Goal: Task Accomplishment & Management: Manage account settings

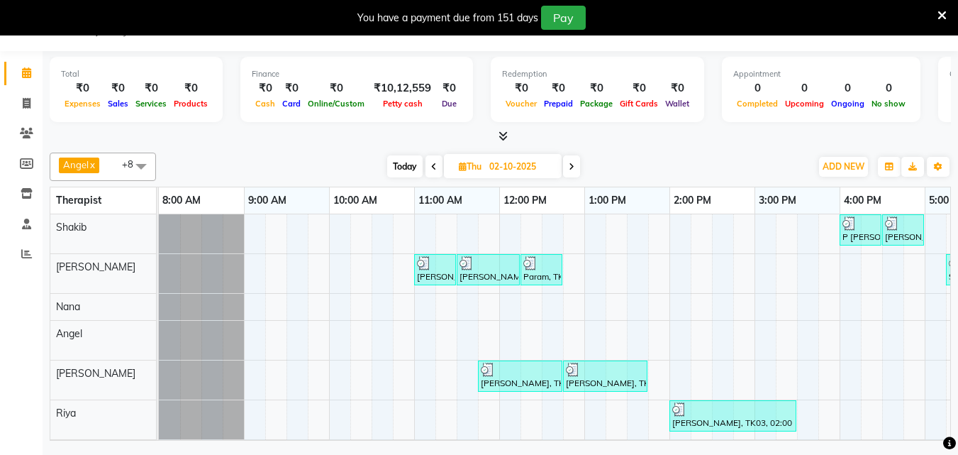
scroll to position [0, 496]
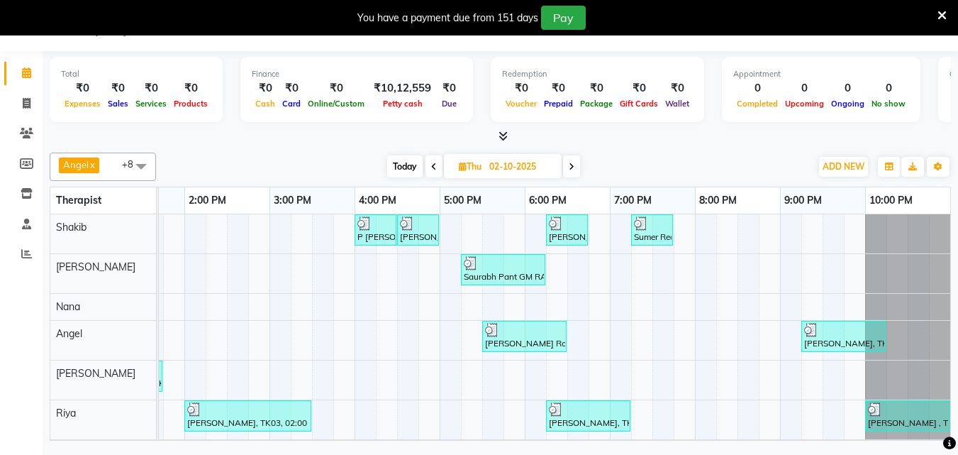
drag, startPoint x: 0, startPoint y: 0, endPoint x: 567, endPoint y: 170, distance: 592.3
click at [567, 170] on span at bounding box center [571, 166] width 17 height 22
type input "03-10-2025"
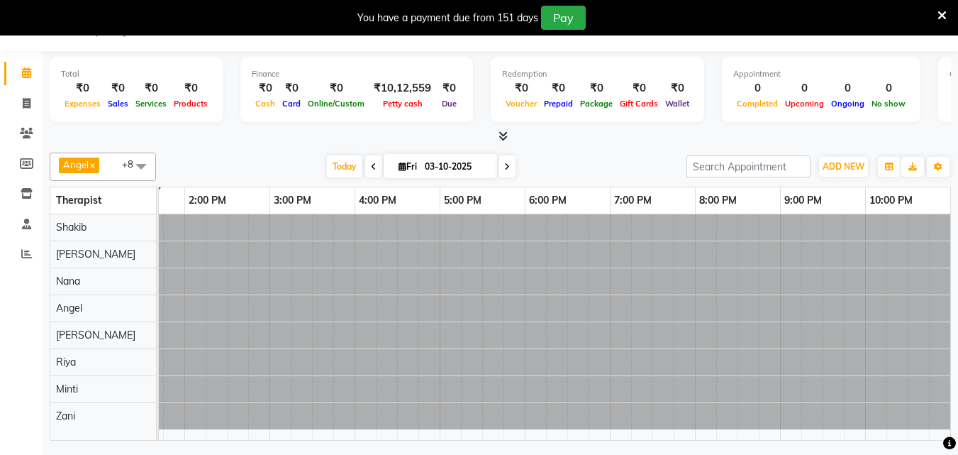
scroll to position [0, 0]
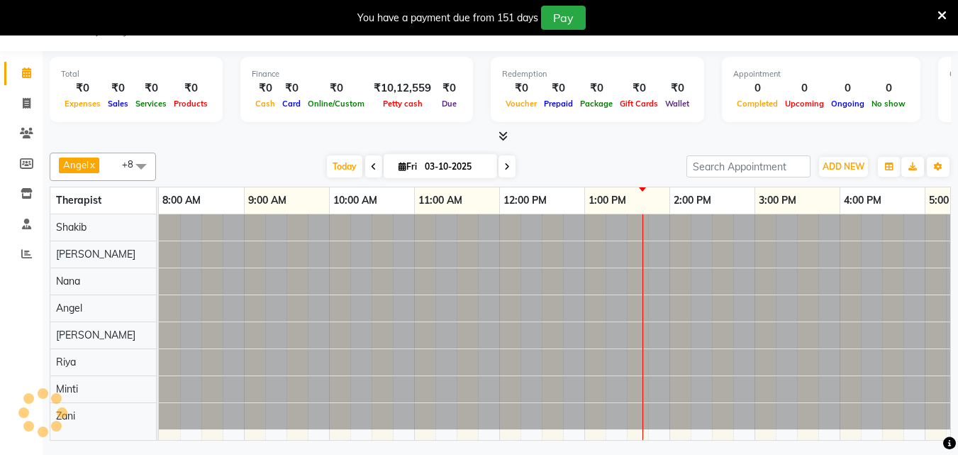
click at [570, 167] on div "[DATE] [DATE]" at bounding box center [421, 166] width 516 height 21
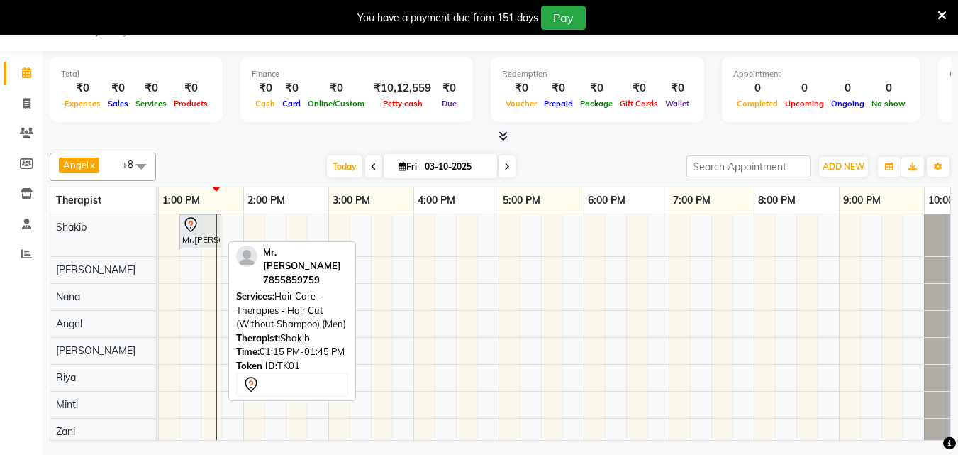
click at [195, 235] on div "Mr.[PERSON_NAME], TK01, 01:15 PM-01:45 PM, Hair Care - Therapies - Hair Cut (Wi…" at bounding box center [200, 231] width 39 height 30
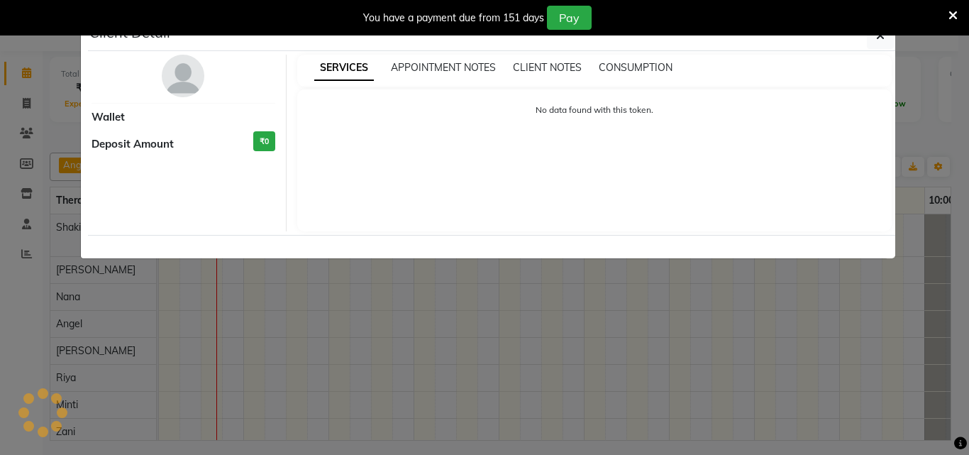
select select "7"
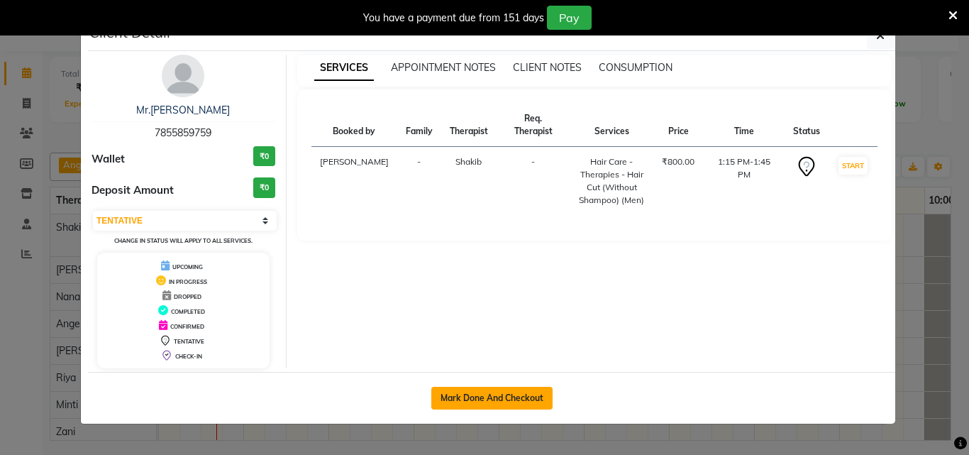
click at [523, 394] on button "Mark Done And Checkout" at bounding box center [491, 397] width 121 height 23
select select "service"
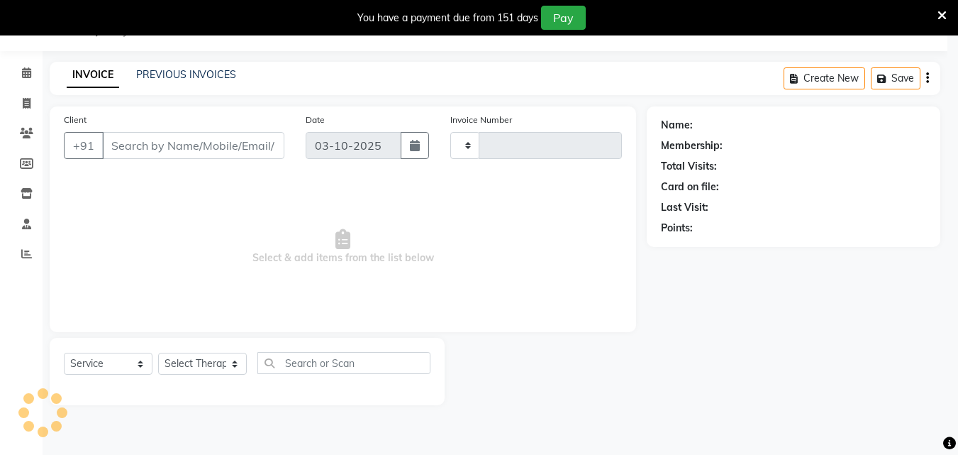
type input "1674"
select select "8066"
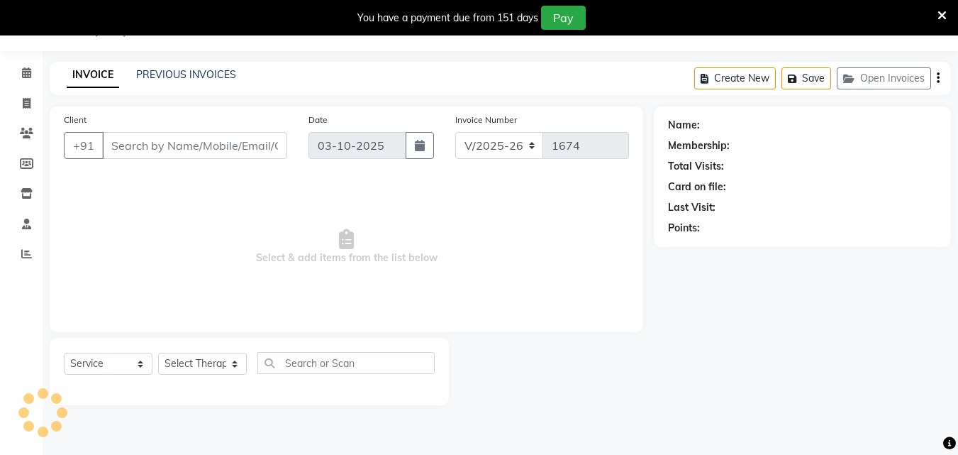
type input "78******59"
select select "78958"
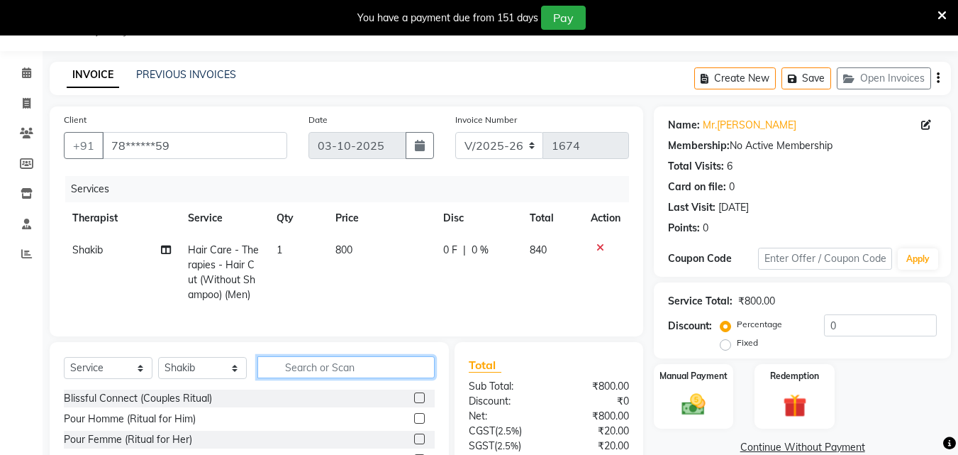
click at [351, 372] on input "text" at bounding box center [345, 367] width 177 height 22
click at [291, 378] on input "text" at bounding box center [345, 367] width 177 height 22
click at [598, 247] on icon at bounding box center [600, 248] width 8 height 10
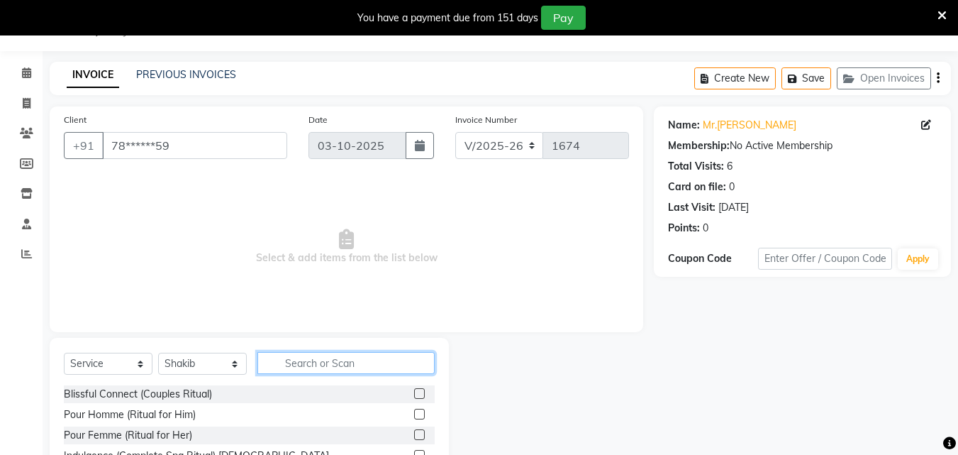
click at [340, 365] on input "text" at bounding box center [345, 363] width 177 height 22
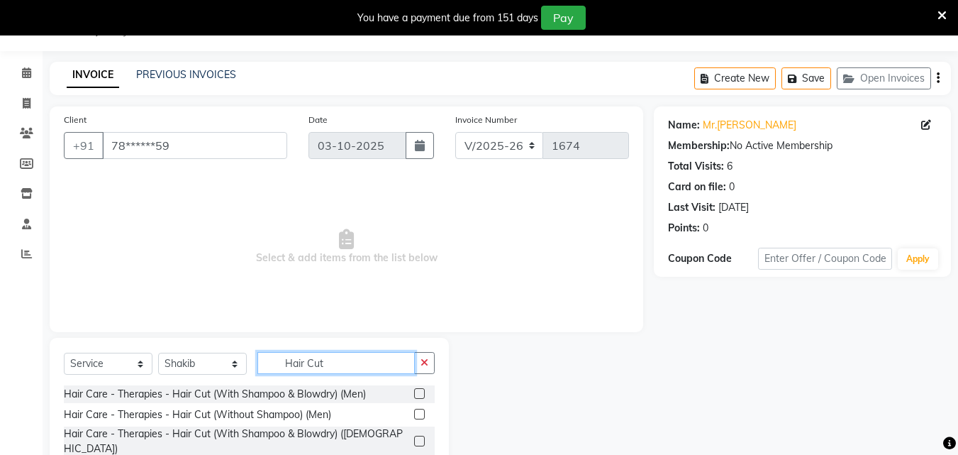
type input "Hair Cut"
click at [414, 411] on label at bounding box center [419, 413] width 11 height 11
click at [414, 411] on input "checkbox" at bounding box center [418, 414] width 9 height 9
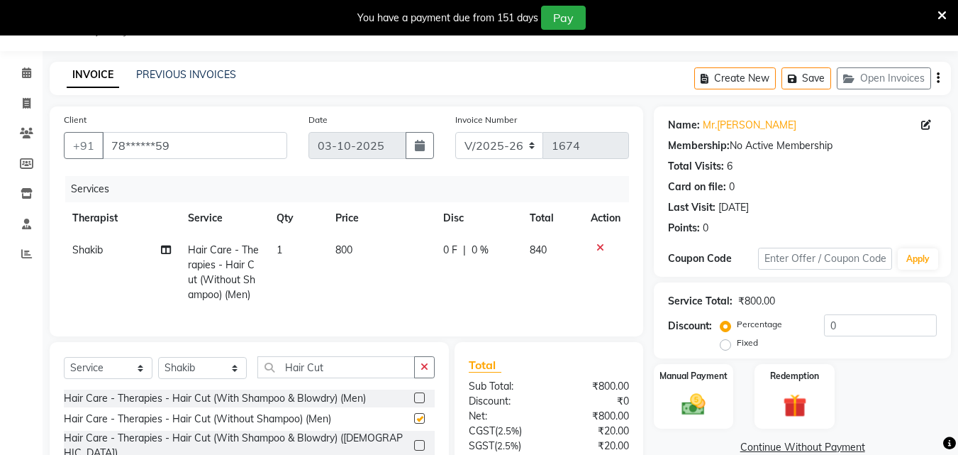
checkbox input "false"
click at [601, 245] on icon at bounding box center [600, 248] width 8 height 10
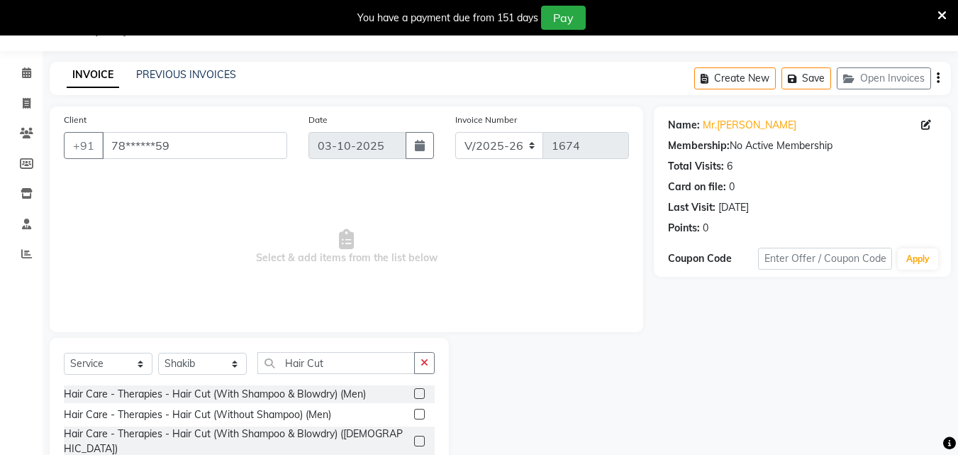
click at [414, 395] on label at bounding box center [419, 393] width 11 height 11
click at [414, 395] on input "checkbox" at bounding box center [418, 393] width 9 height 9
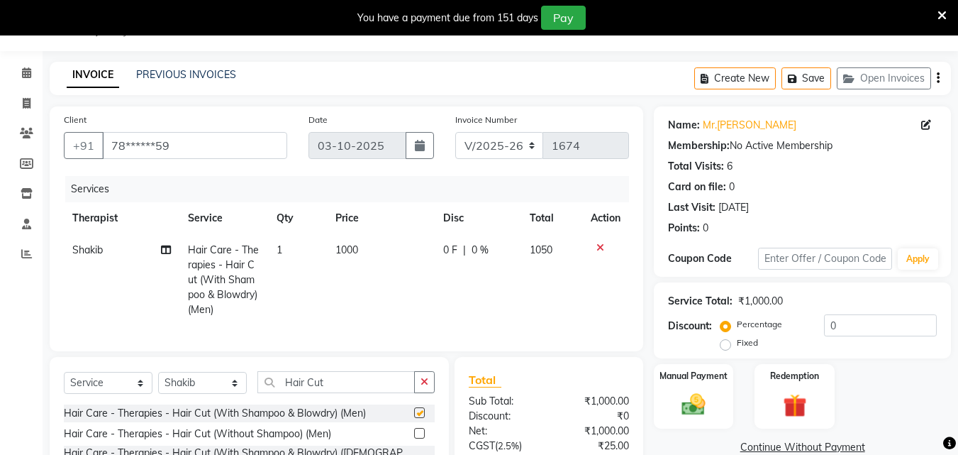
checkbox input "false"
click at [346, 389] on input "Hair Cut" at bounding box center [335, 382] width 157 height 22
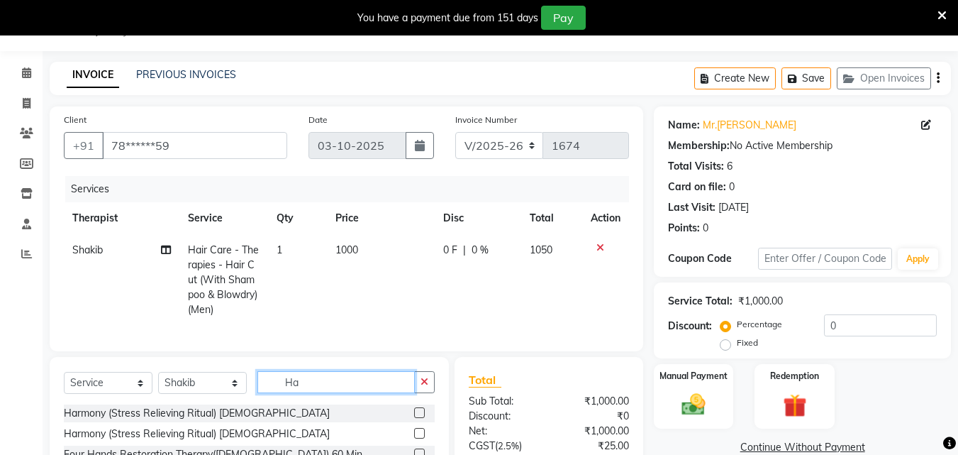
type input "H"
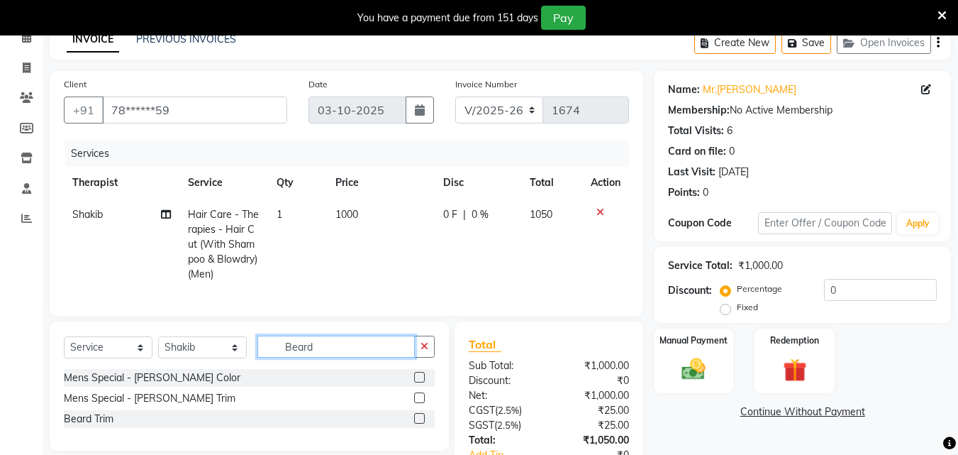
scroll to position [106, 0]
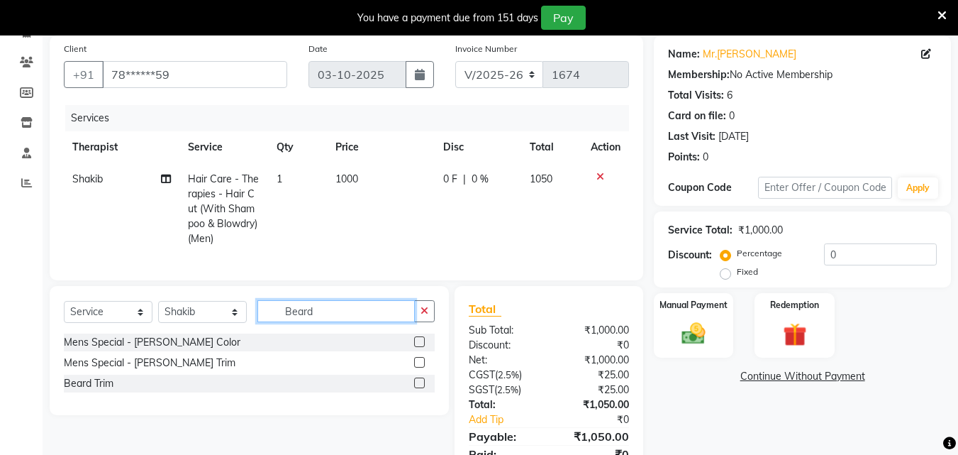
type input "Beard"
click at [418, 367] on label at bounding box center [419, 362] width 11 height 11
click at [418, 367] on input "checkbox" at bounding box center [418, 362] width 9 height 9
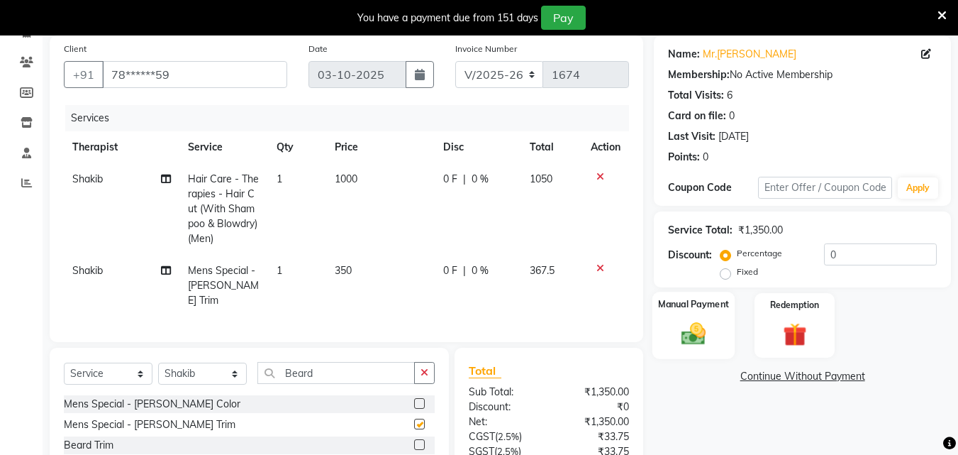
checkbox input "false"
click at [852, 256] on input "0" at bounding box center [880, 254] width 113 height 22
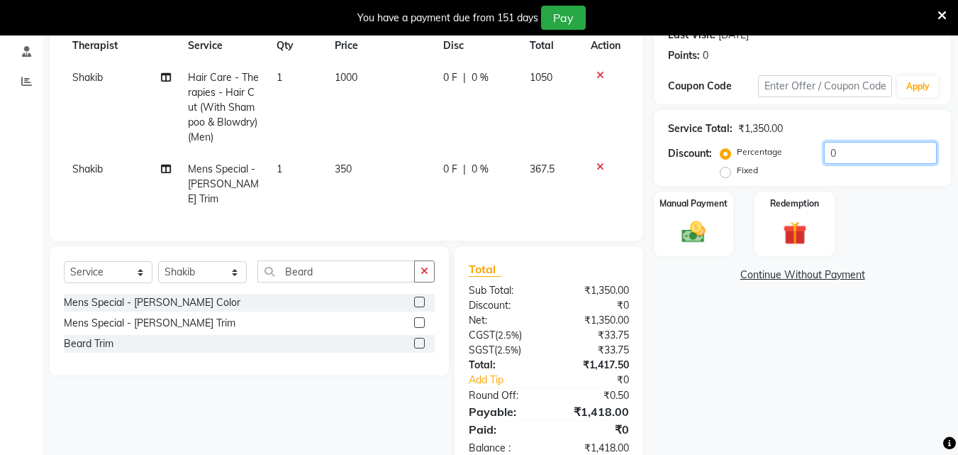
scroll to position [240, 0]
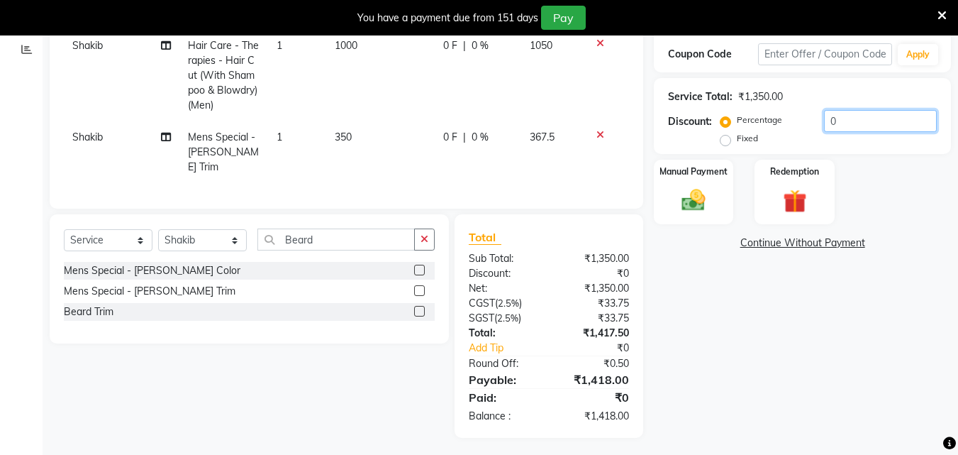
click at [864, 117] on input "0" at bounding box center [880, 121] width 113 height 22
type input "15"
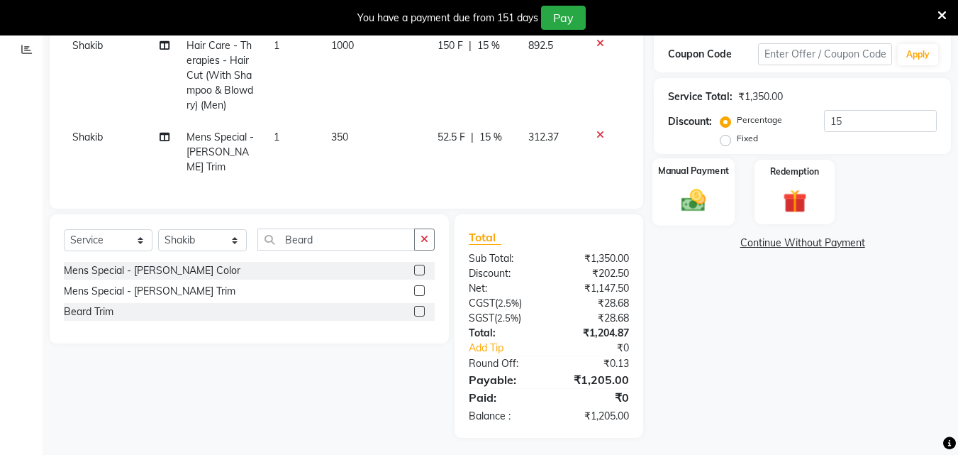
click at [708, 191] on img at bounding box center [694, 200] width 40 height 28
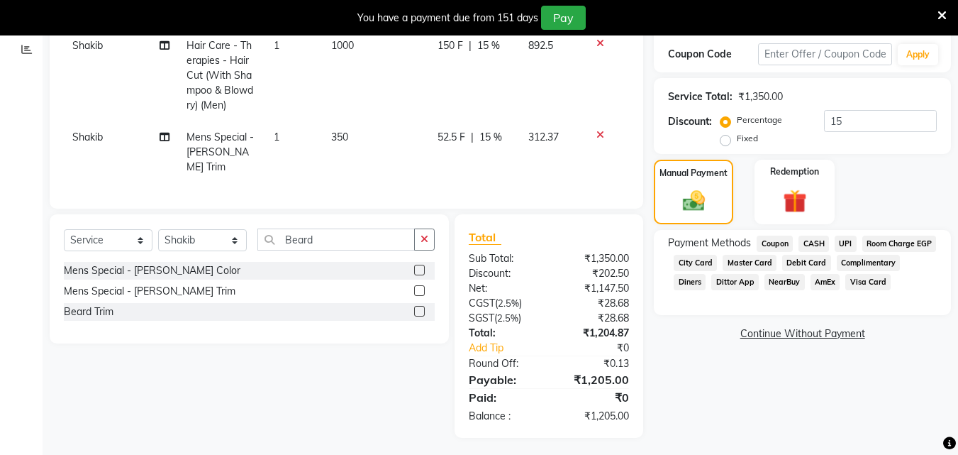
click at [849, 247] on span "UPI" at bounding box center [846, 243] width 22 height 16
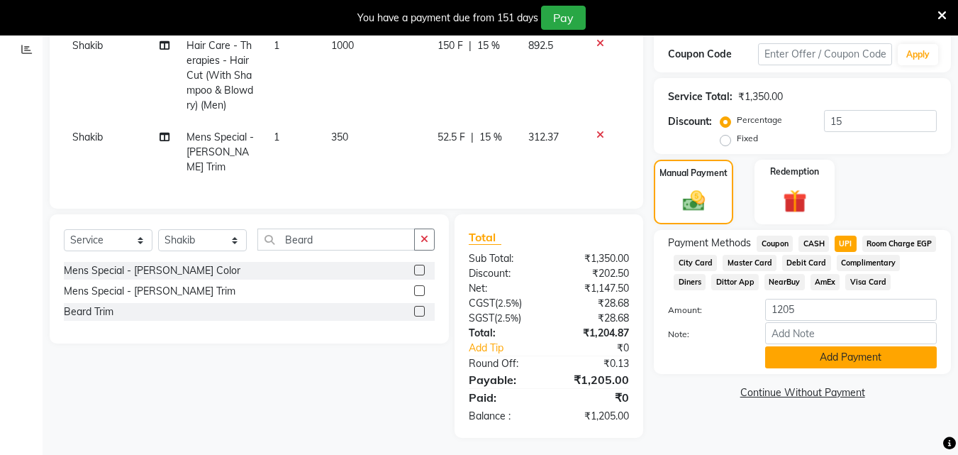
click at [836, 368] on button "Add Payment" at bounding box center [851, 357] width 172 height 22
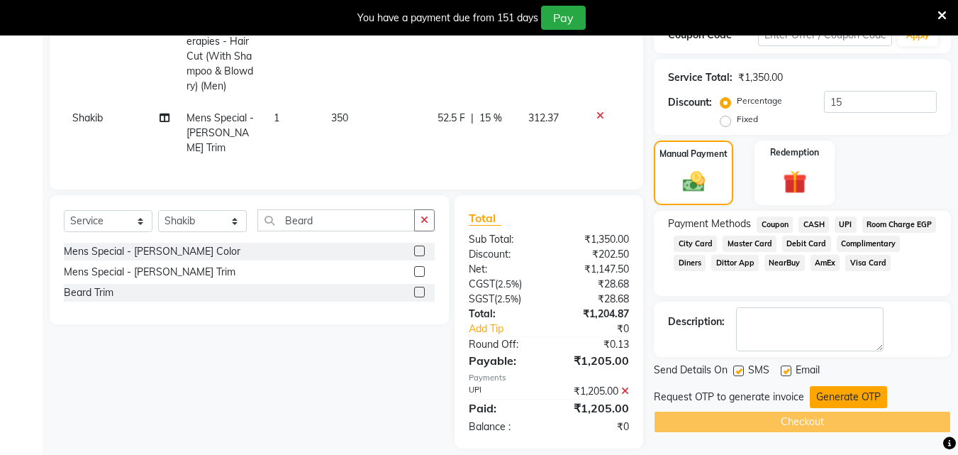
scroll to position [269, 0]
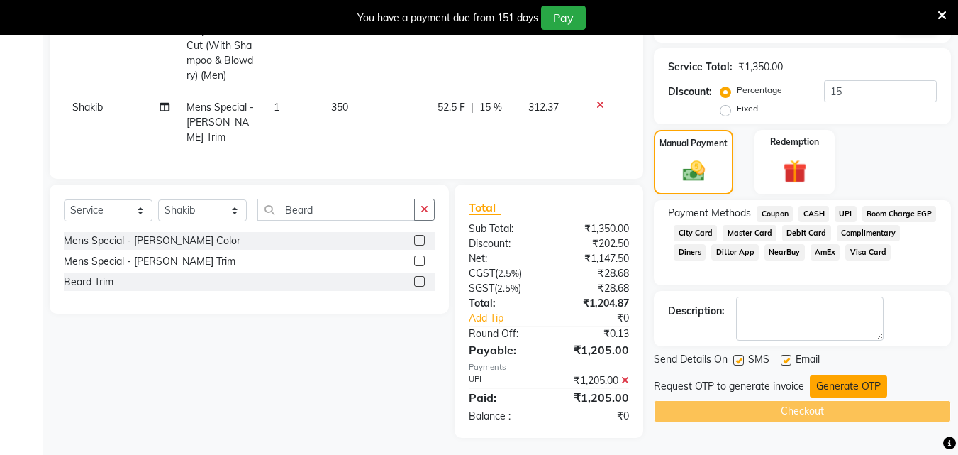
click at [835, 384] on button "Generate OTP" at bounding box center [848, 386] width 77 height 22
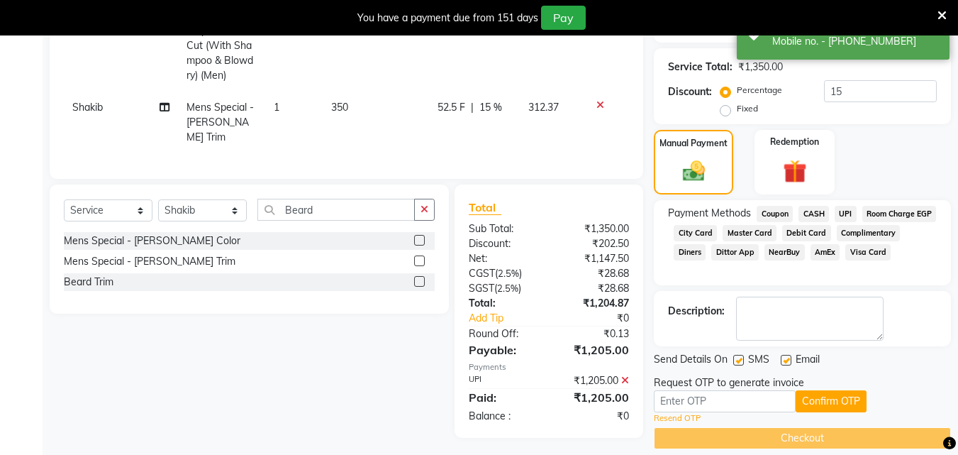
click at [838, 390] on div "Request OTP to generate invoice" at bounding box center [802, 382] width 297 height 15
click at [749, 402] on input "text" at bounding box center [725, 401] width 142 height 22
type input "4566"
click at [819, 411] on button "Confirm OTP" at bounding box center [831, 401] width 71 height 22
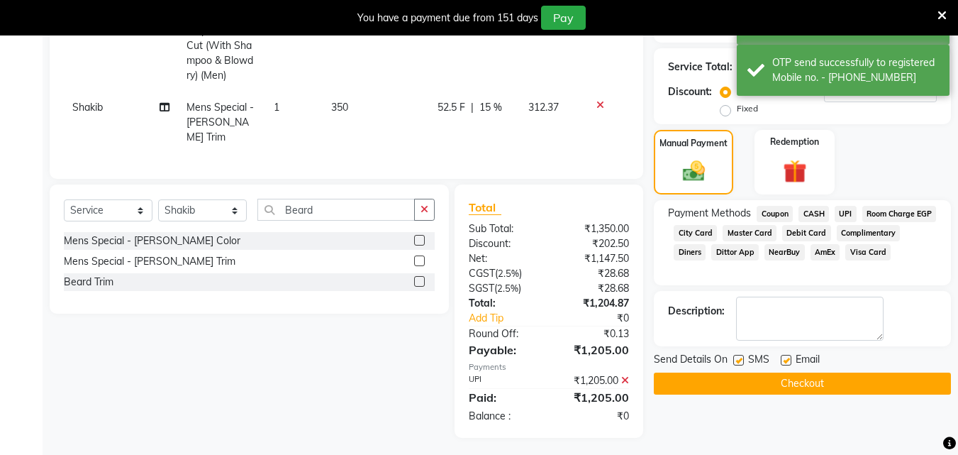
click at [818, 378] on button "Checkout" at bounding box center [802, 383] width 297 height 22
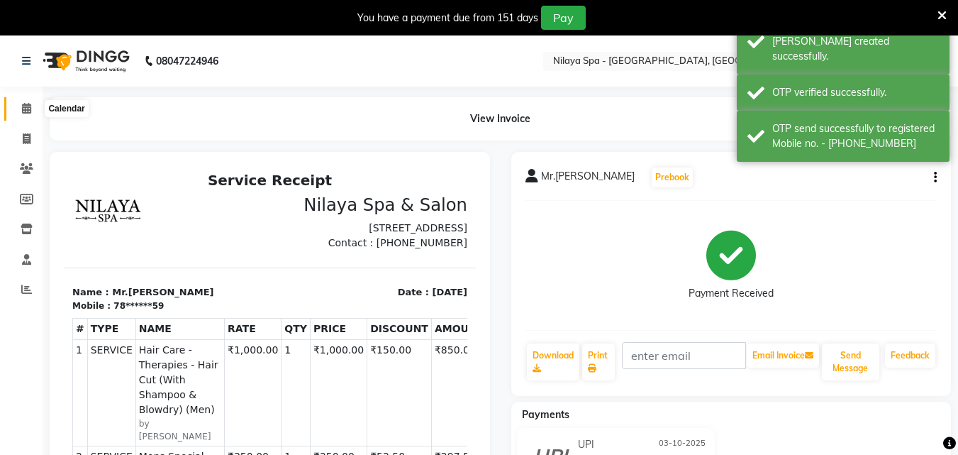
click at [23, 111] on icon at bounding box center [26, 108] width 9 height 11
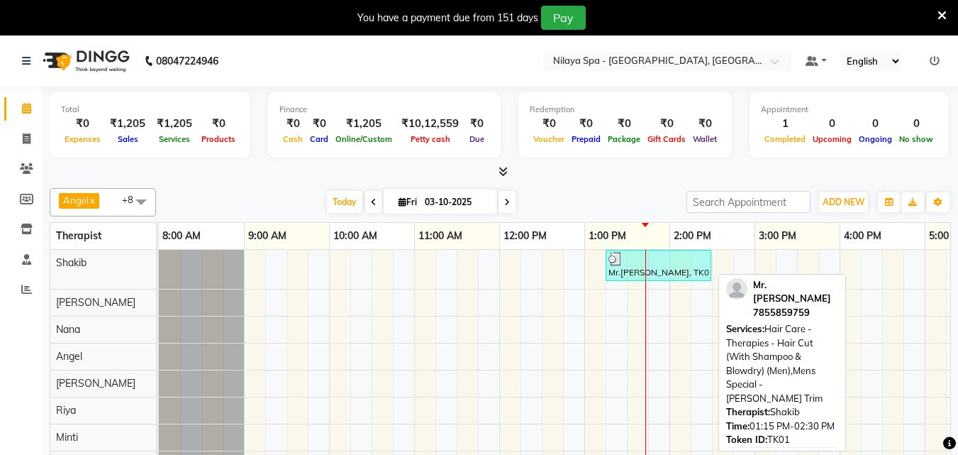
click at [637, 260] on div at bounding box center [658, 259] width 100 height 14
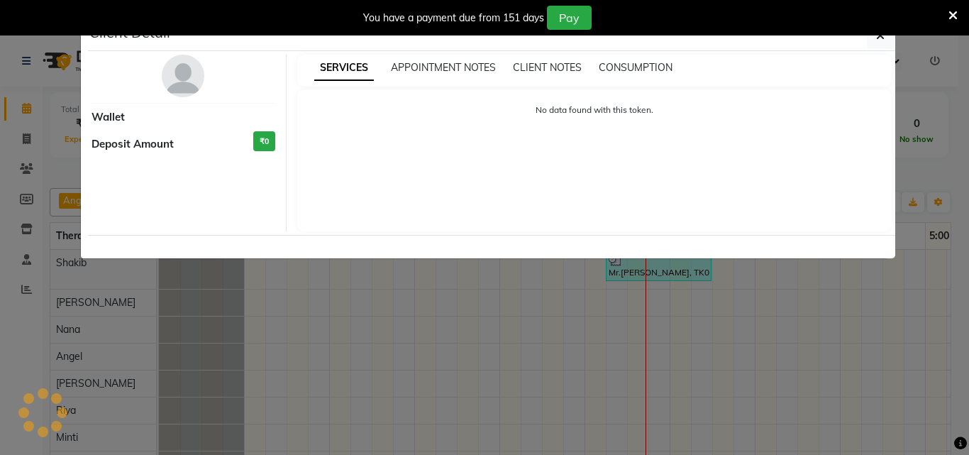
select select "3"
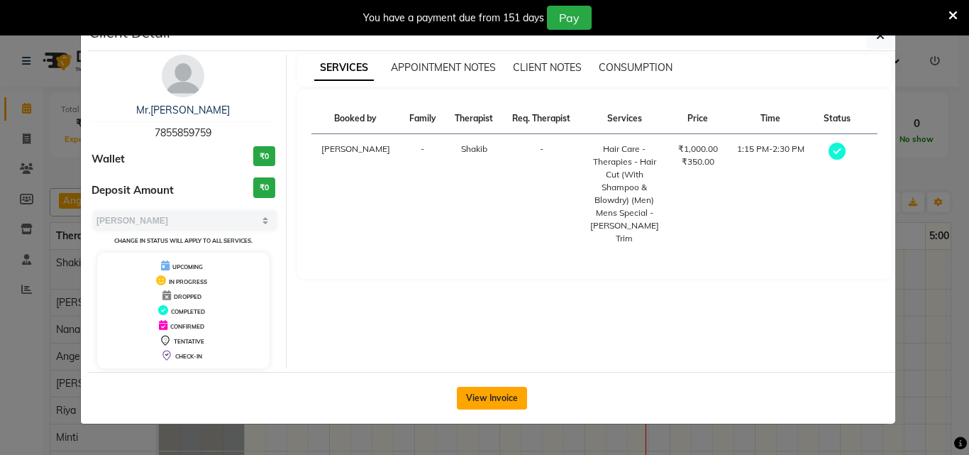
click at [519, 403] on button "View Invoice" at bounding box center [492, 397] width 70 height 23
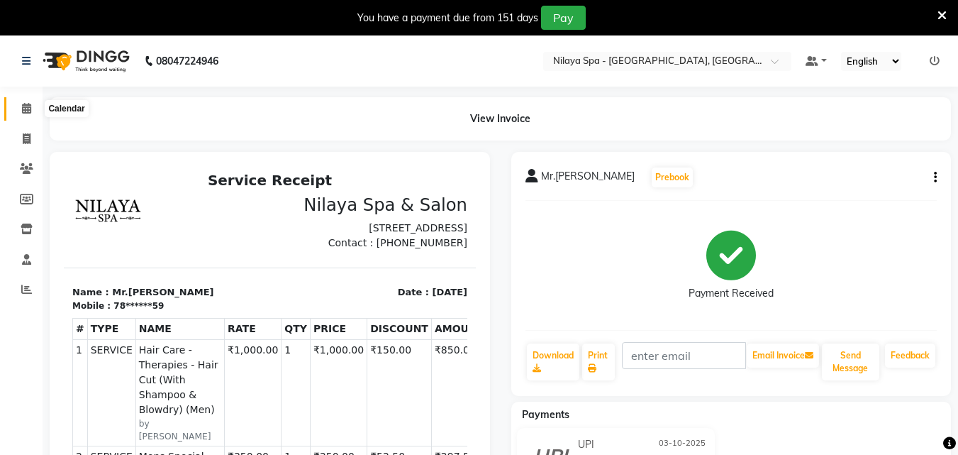
click at [36, 107] on span at bounding box center [26, 109] width 25 height 16
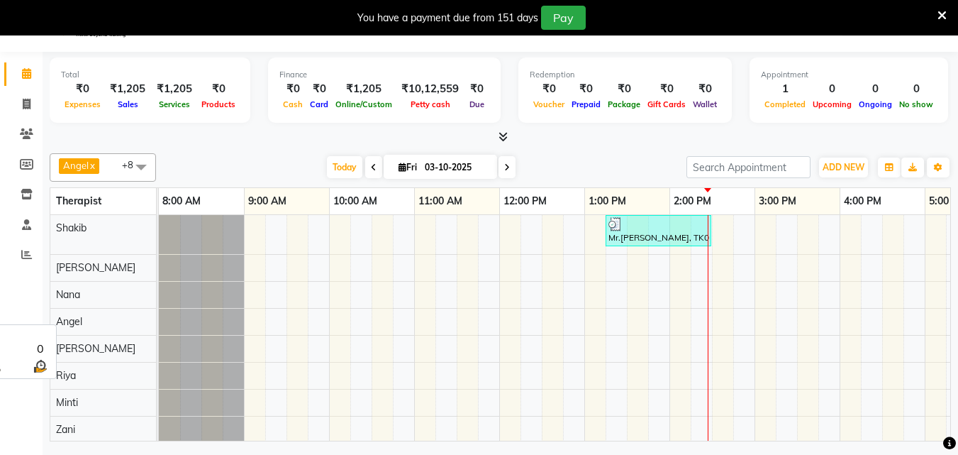
scroll to position [35, 0]
click at [725, 289] on div "Mr.[PERSON_NAME], TK01, 01:15 PM-02:30 PM, Hair Care - Therapies - Hair Cut (Wi…" at bounding box center [797, 328] width 1276 height 228
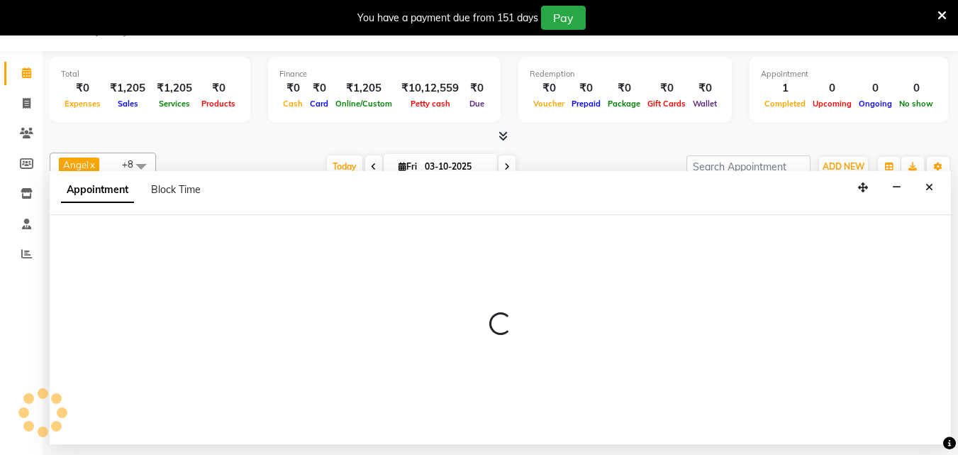
select select "78965"
select select "870"
select select "tentative"
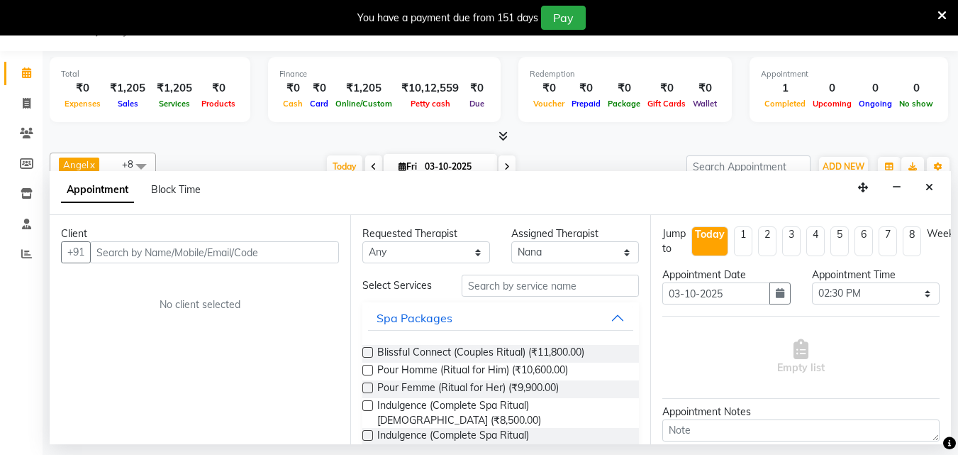
click at [189, 247] on input "text" at bounding box center [214, 252] width 249 height 22
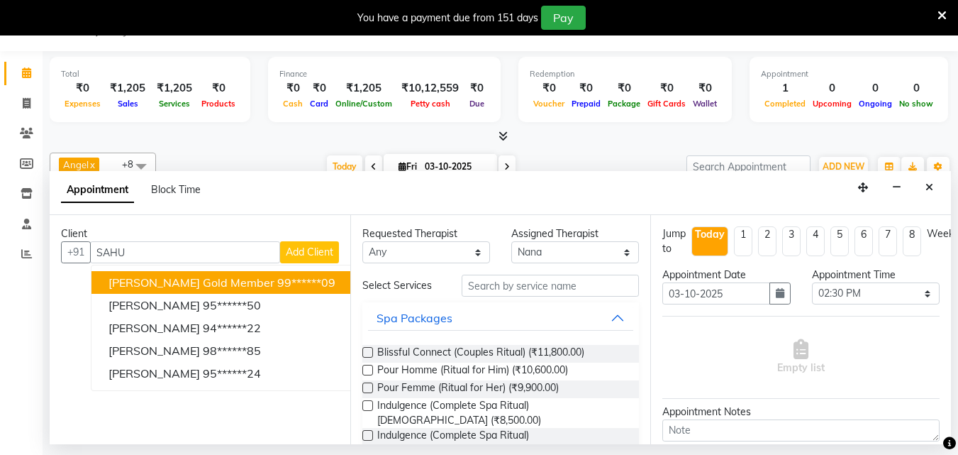
click at [203, 280] on span "[PERSON_NAME] Gold member" at bounding box center [191, 282] width 166 height 14
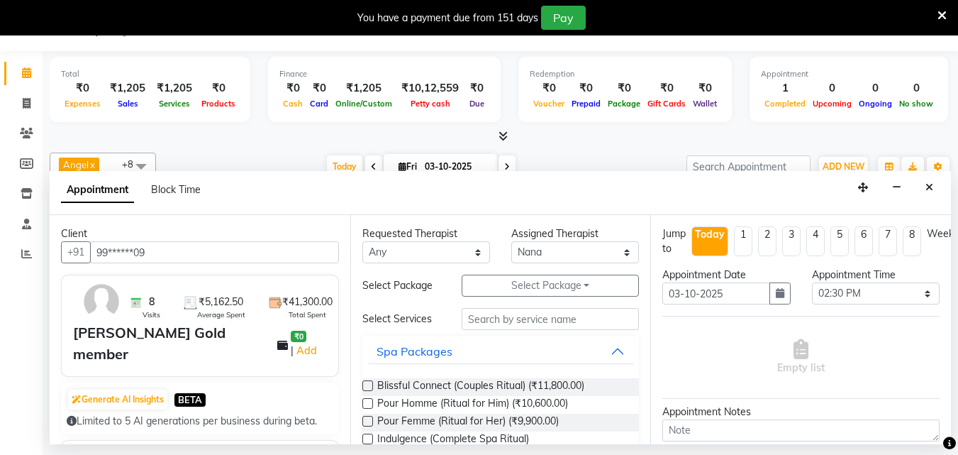
type input "99******09"
click at [467, 245] on select "Any [PERSON_NAME] Minti Nana [PERSON_NAME] [PERSON_NAME] [PERSON_NAME]" at bounding box center [426, 252] width 128 height 22
select select "78965"
click at [362, 241] on select "Any [PERSON_NAME] Minti Nana [PERSON_NAME] [PERSON_NAME] [PERSON_NAME]" at bounding box center [426, 252] width 128 height 22
click at [542, 324] on input "text" at bounding box center [550, 319] width 177 height 22
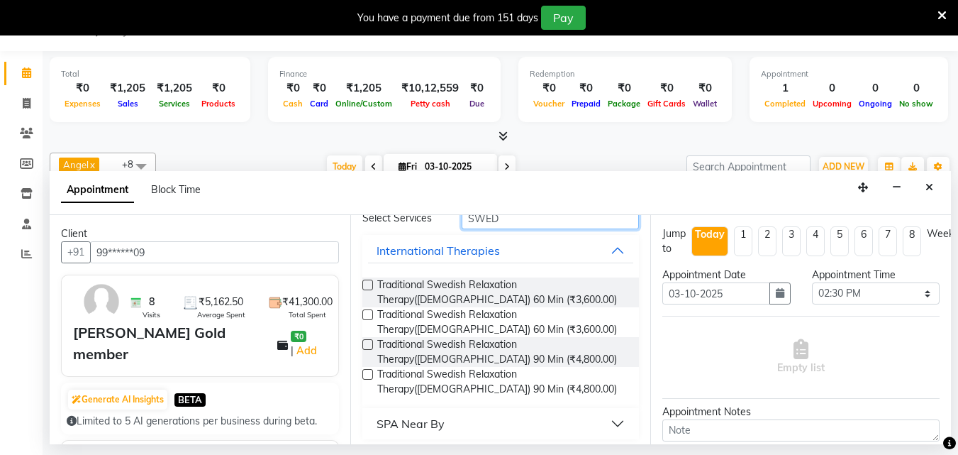
scroll to position [107, 0]
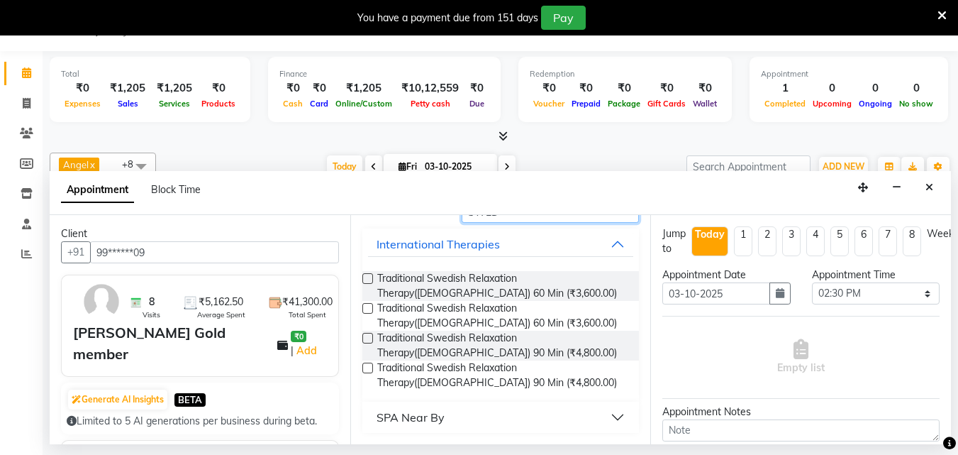
type input "SWED"
click at [367, 340] on label at bounding box center [367, 338] width 11 height 11
click at [367, 340] on input "checkbox" at bounding box center [366, 339] width 9 height 9
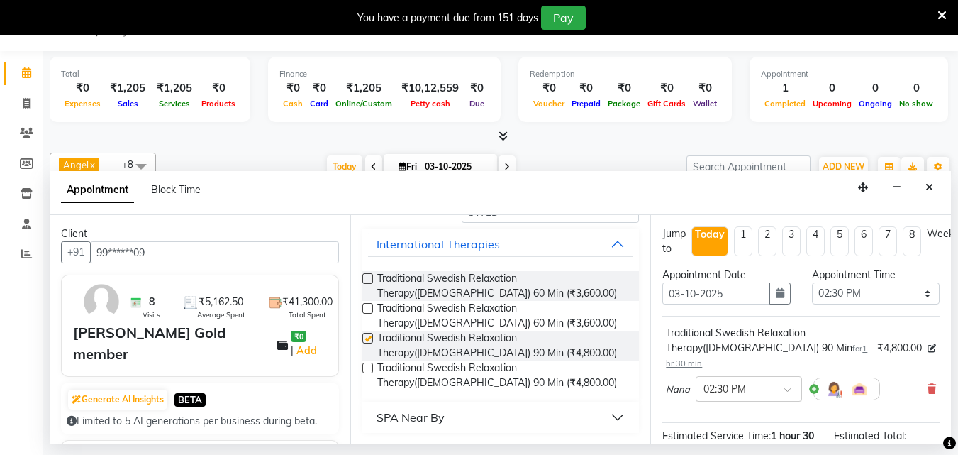
checkbox input "false"
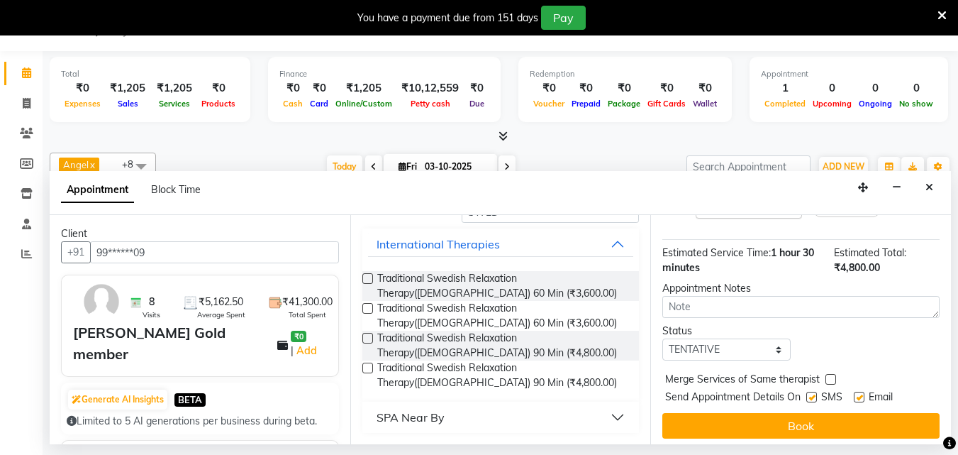
scroll to position [184, 0]
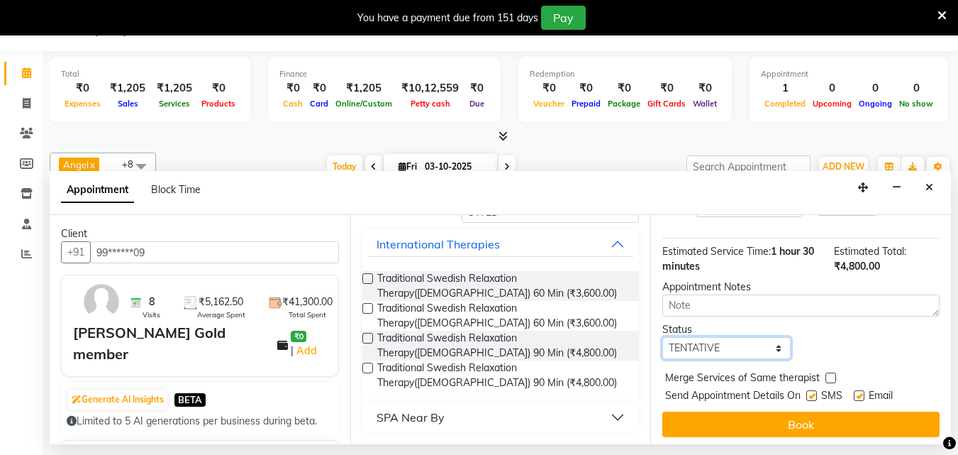
click at [740, 337] on select "Select TENTATIVE CONFIRM CHECK-IN UPCOMING" at bounding box center [726, 348] width 128 height 22
select select "confirm booking"
click at [662, 337] on select "Select TENTATIVE CONFIRM CHECK-IN UPCOMING" at bounding box center [726, 348] width 128 height 22
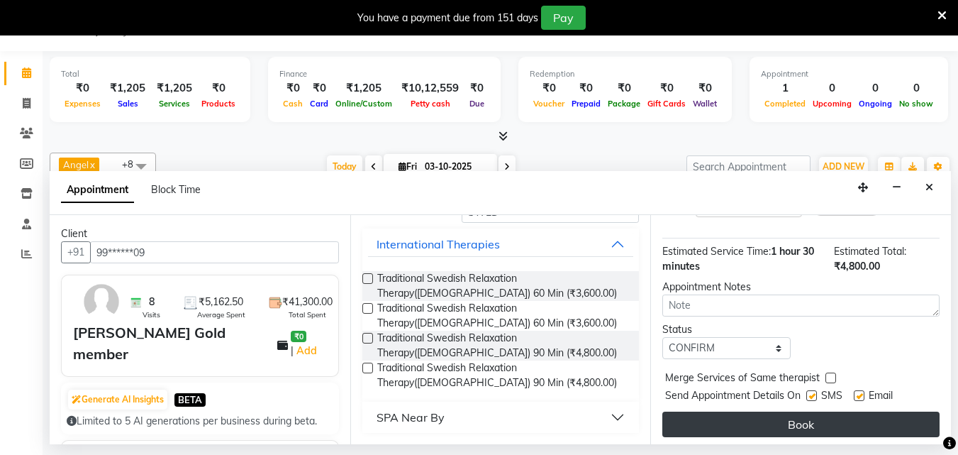
click at [725, 411] on button "Book" at bounding box center [800, 424] width 277 height 26
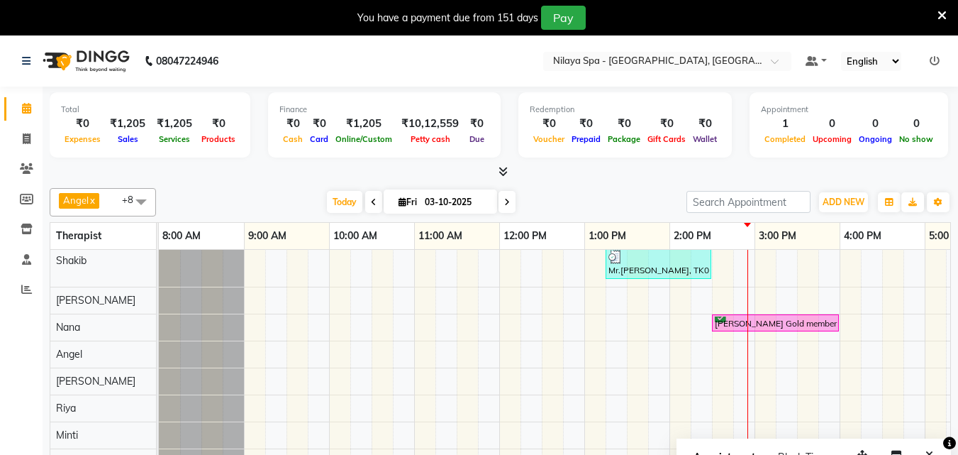
scroll to position [13, 0]
click at [757, 427] on div "Mr.[PERSON_NAME], TK01, 01:15 PM-02:30 PM, Hair Care - Therapies - Hair Cut (Wi…" at bounding box center [797, 361] width 1276 height 228
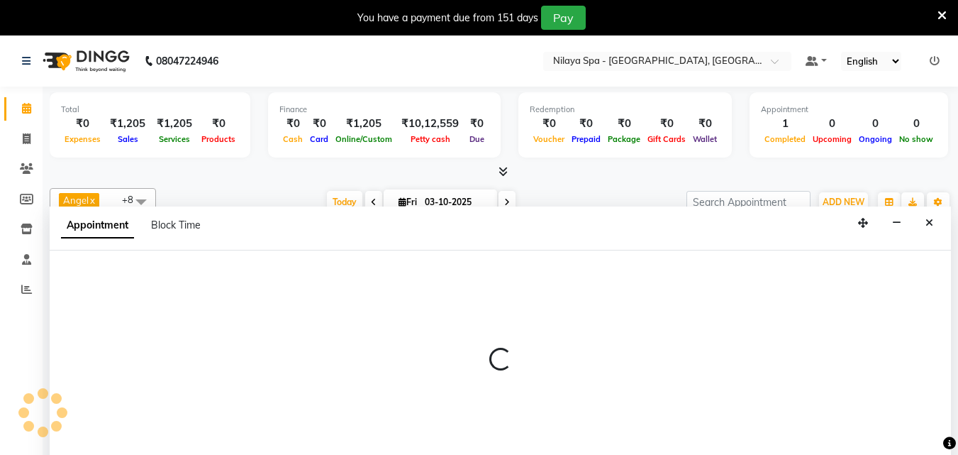
scroll to position [35, 0]
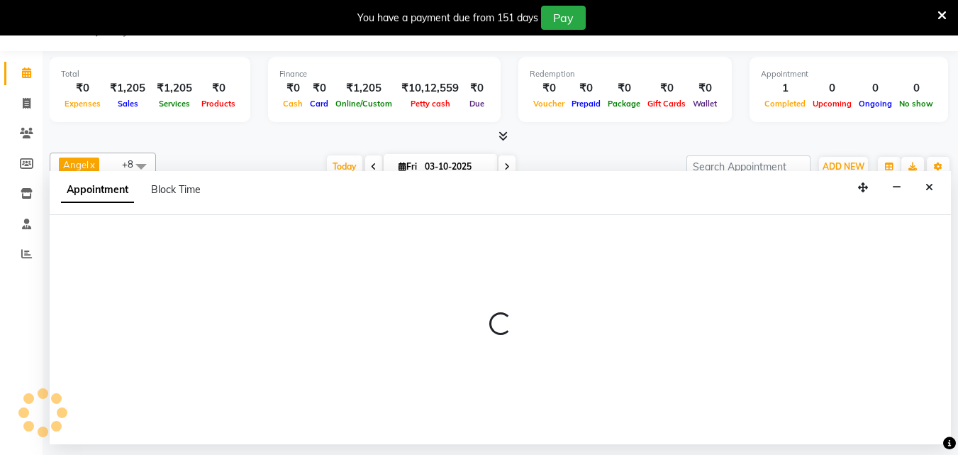
select select "90192"
select select "tentative"
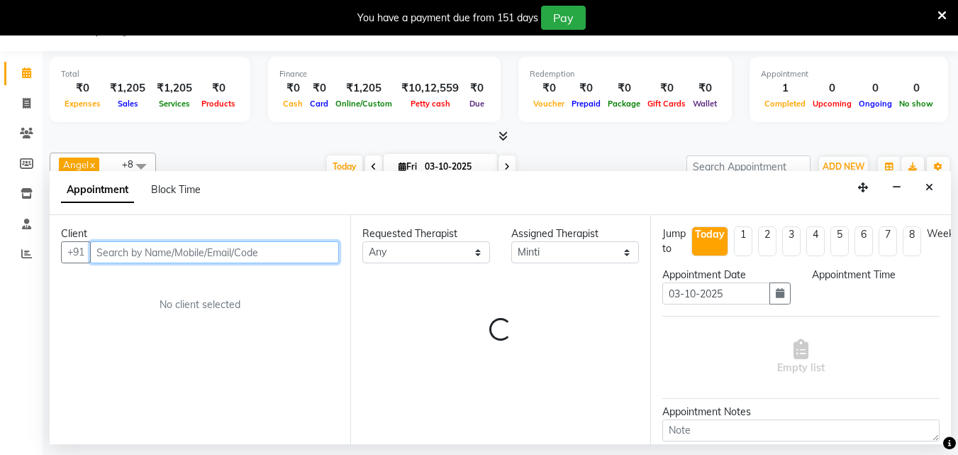
select select "900"
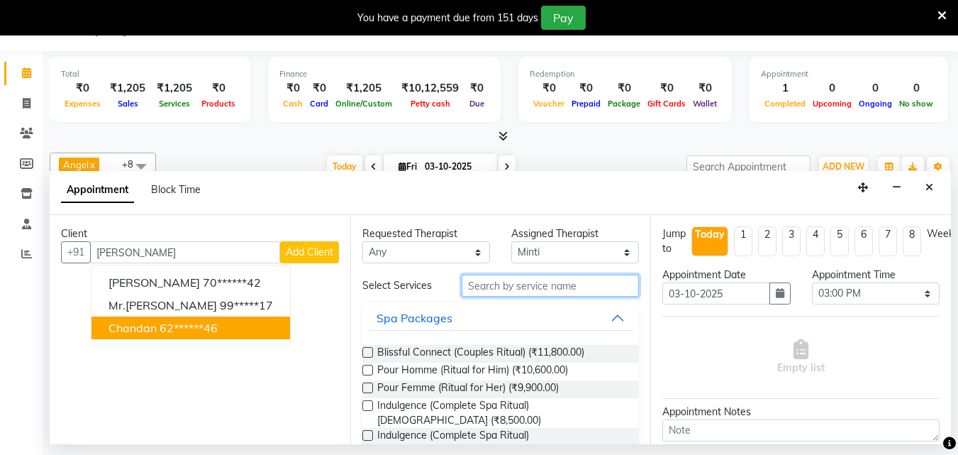
click at [525, 292] on input "text" at bounding box center [550, 285] width 177 height 22
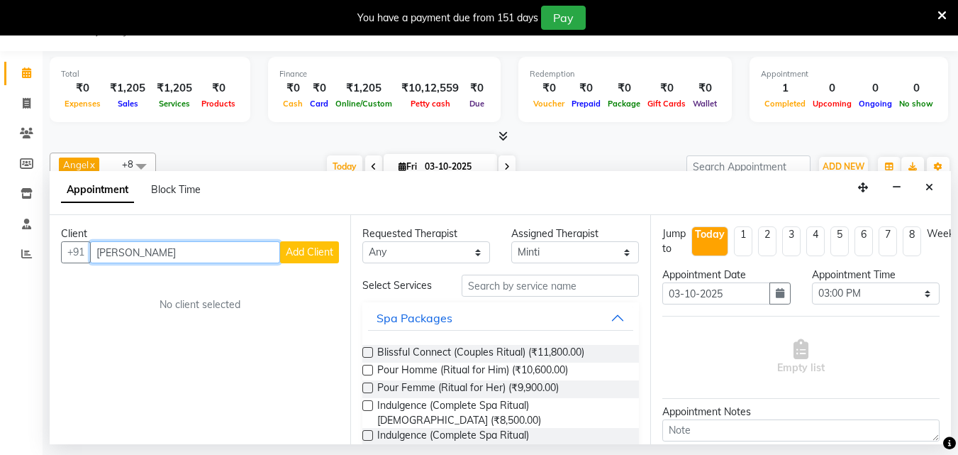
click at [181, 250] on input "[PERSON_NAME]" at bounding box center [185, 252] width 190 height 22
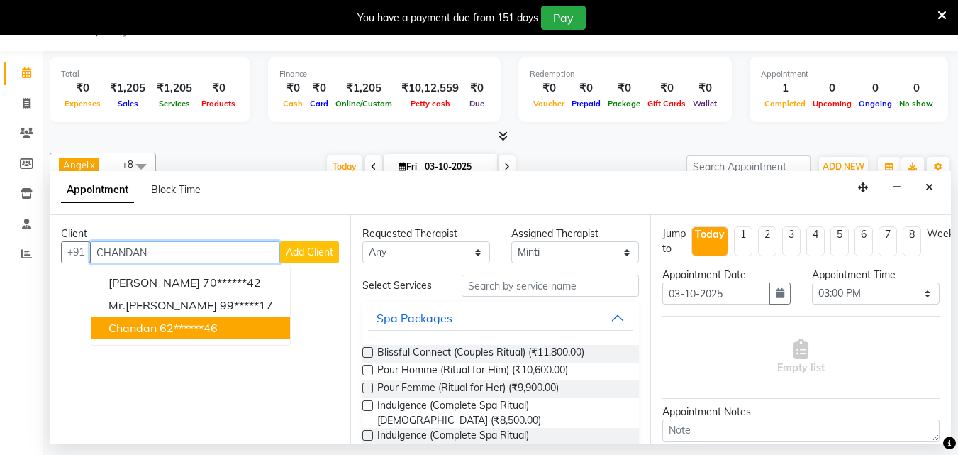
click at [201, 332] on ngb-highlight "62******46" at bounding box center [189, 328] width 58 height 14
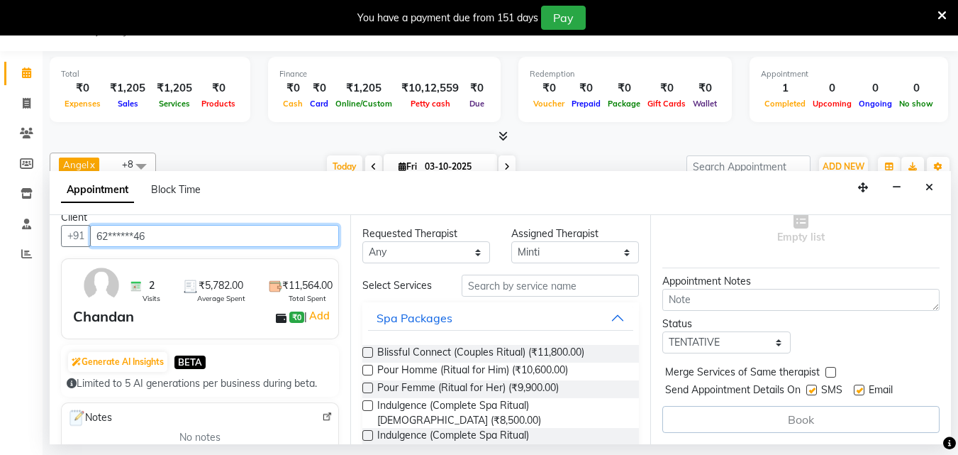
scroll to position [0, 0]
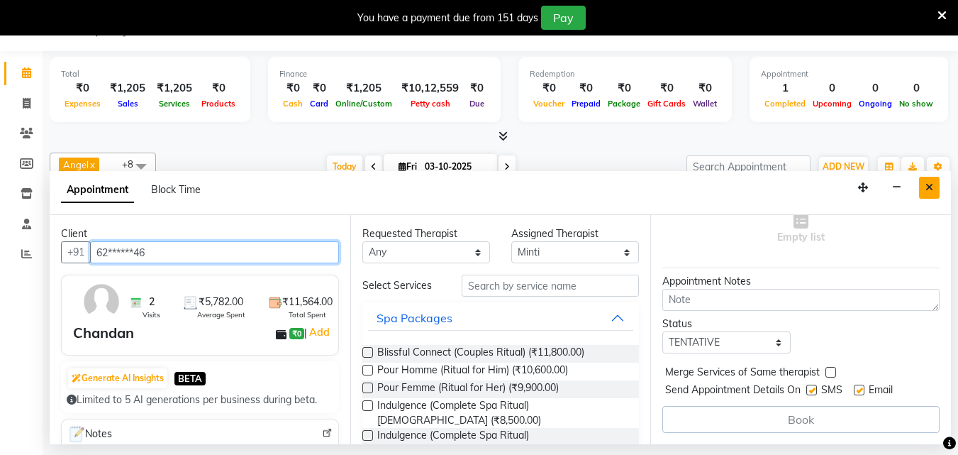
type input "62******46"
click at [930, 188] on icon "Close" at bounding box center [929, 187] width 8 height 10
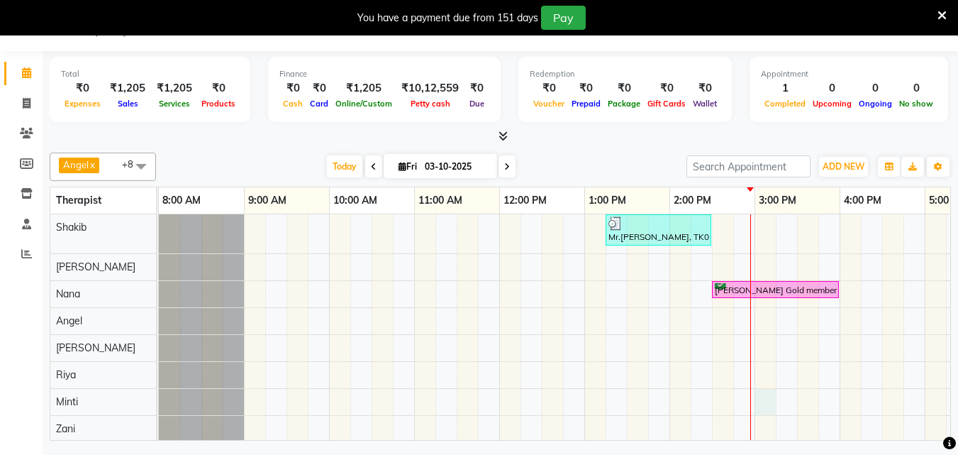
click at [759, 401] on div "Mr.[PERSON_NAME], TK01, 01:15 PM-02:30 PM, Hair Care - Therapies - Hair Cut (Wi…" at bounding box center [797, 328] width 1276 height 228
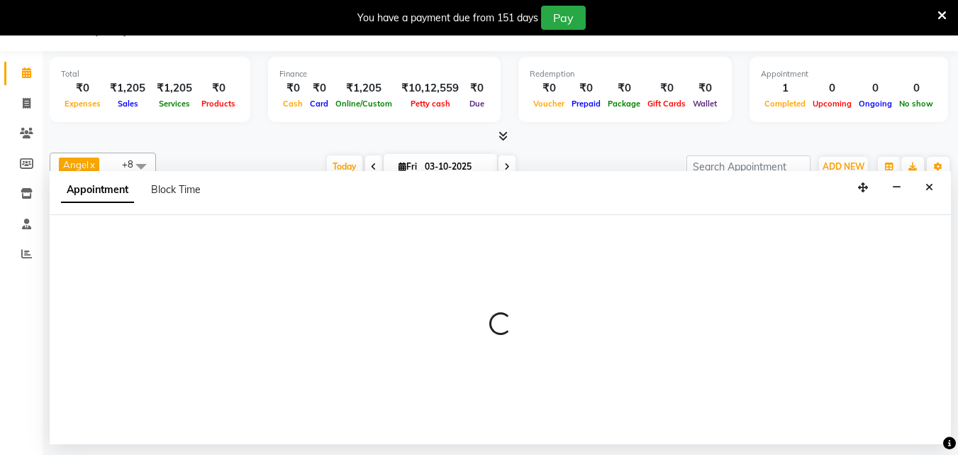
select select "90192"
select select "tentative"
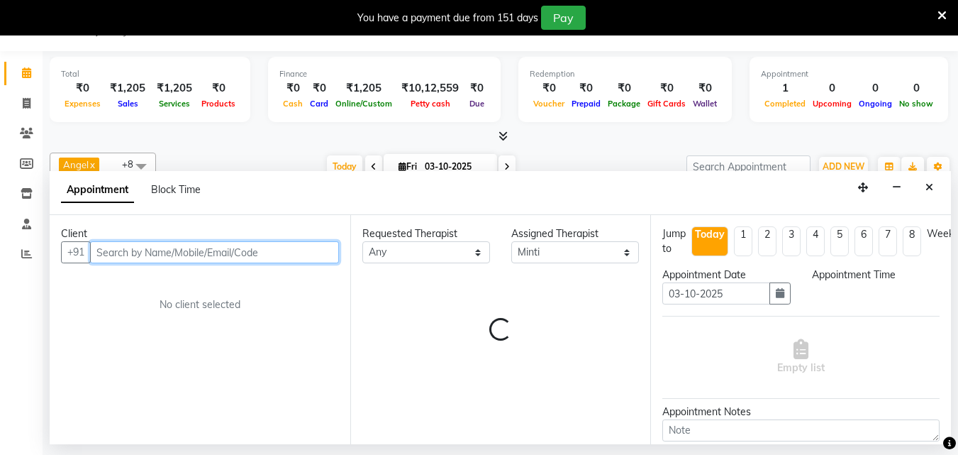
select select "900"
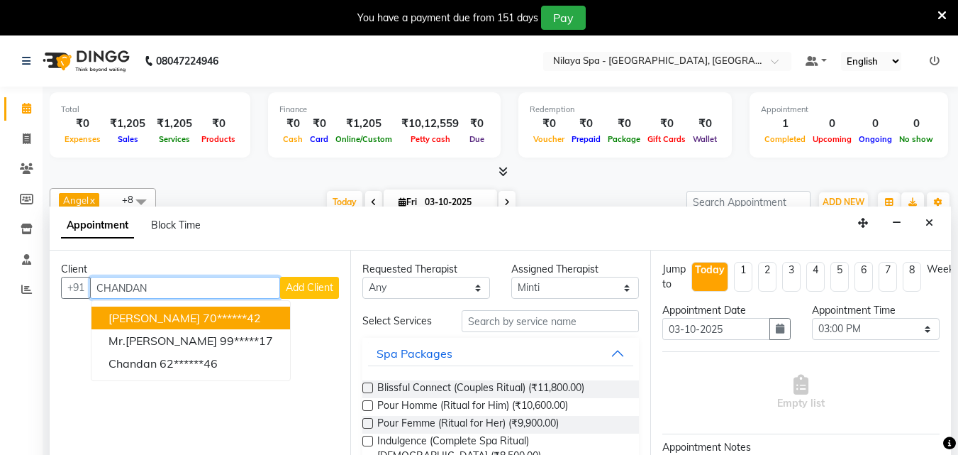
type input "CHANDAN"
click at [308, 292] on span "Add Client" at bounding box center [310, 287] width 48 height 13
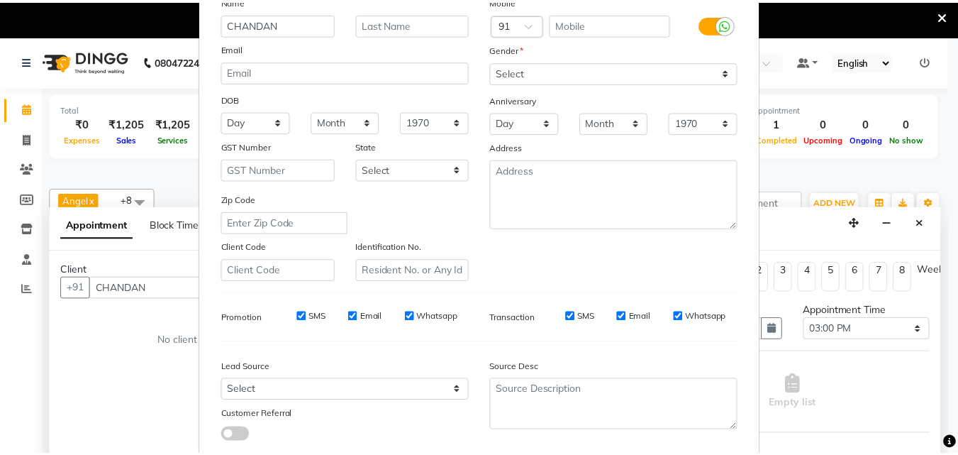
scroll to position [200, 0]
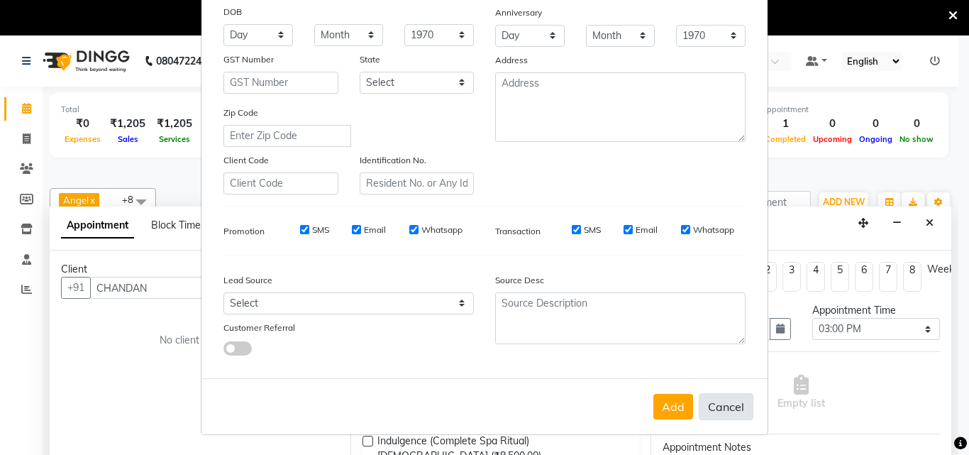
click at [721, 412] on button "Cancel" at bounding box center [725, 406] width 55 height 27
select select
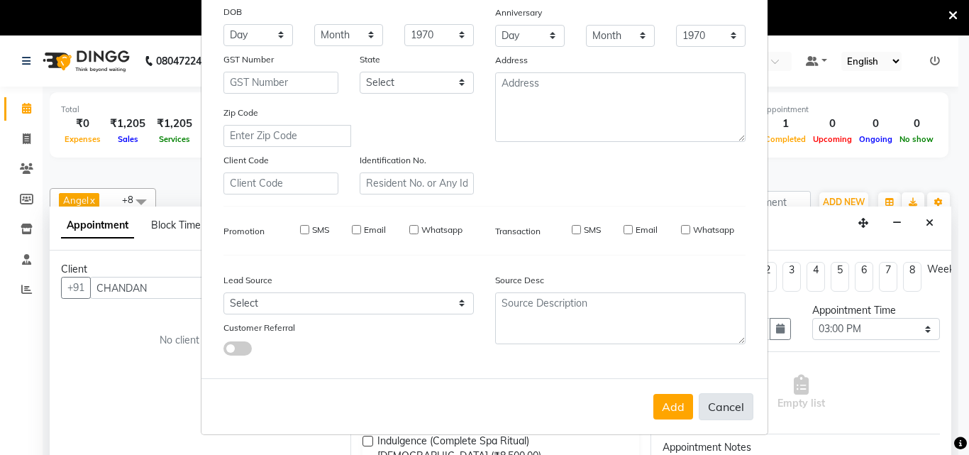
select select
checkbox input "false"
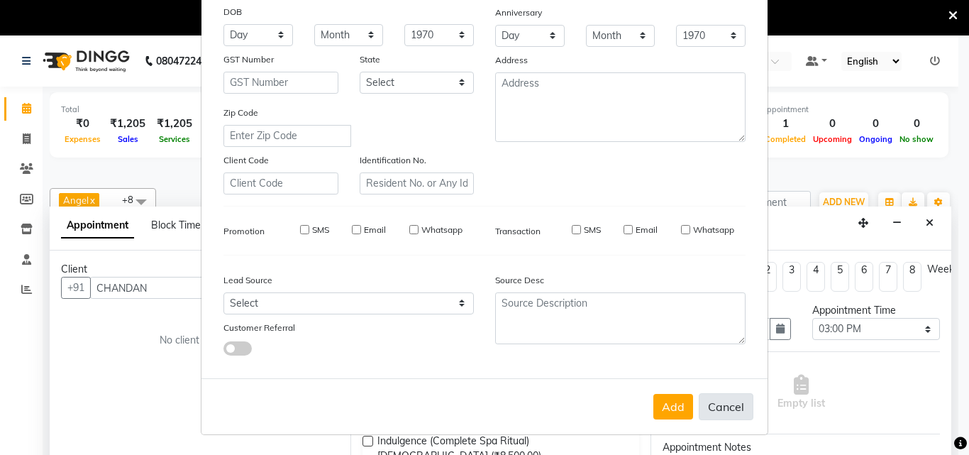
checkbox input "false"
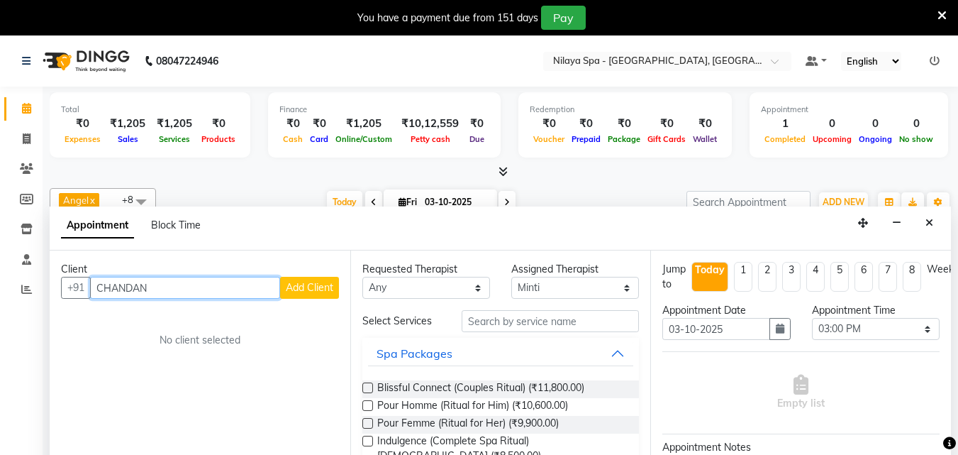
click at [235, 288] on input "CHANDAN" at bounding box center [185, 288] width 190 height 22
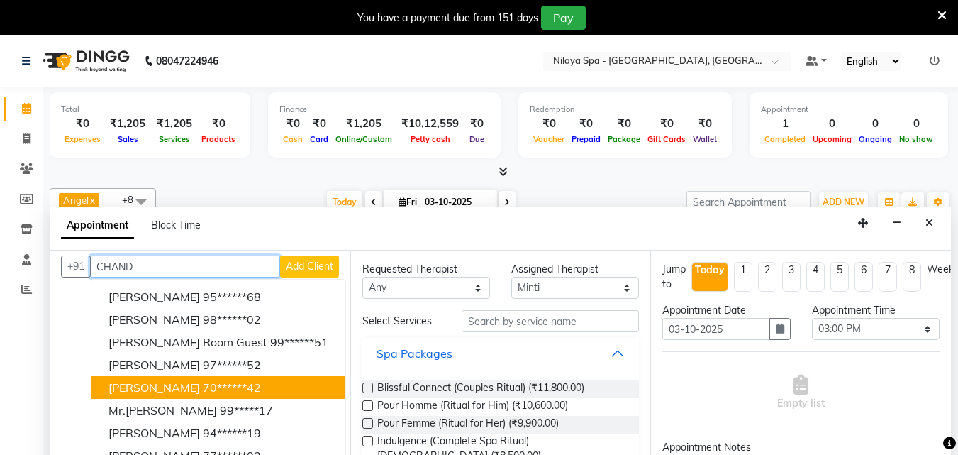
scroll to position [0, 0]
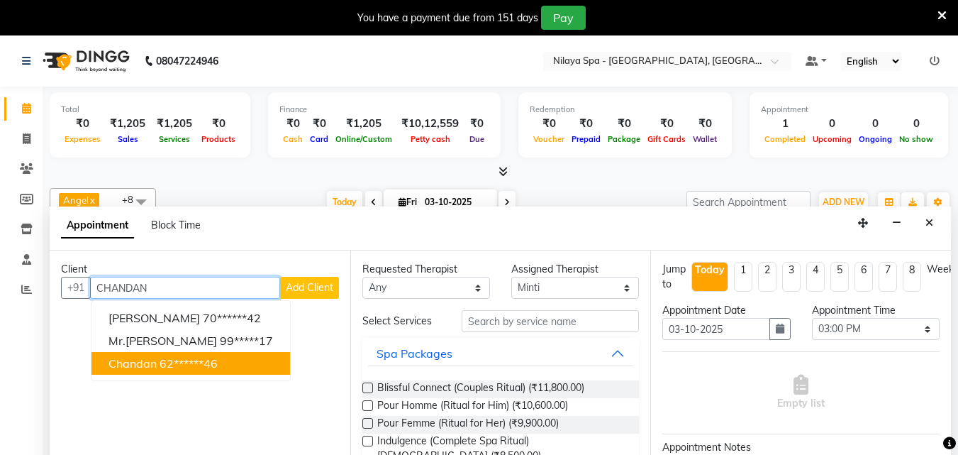
click at [196, 358] on ngb-highlight "62******46" at bounding box center [189, 363] width 58 height 14
type input "62******46"
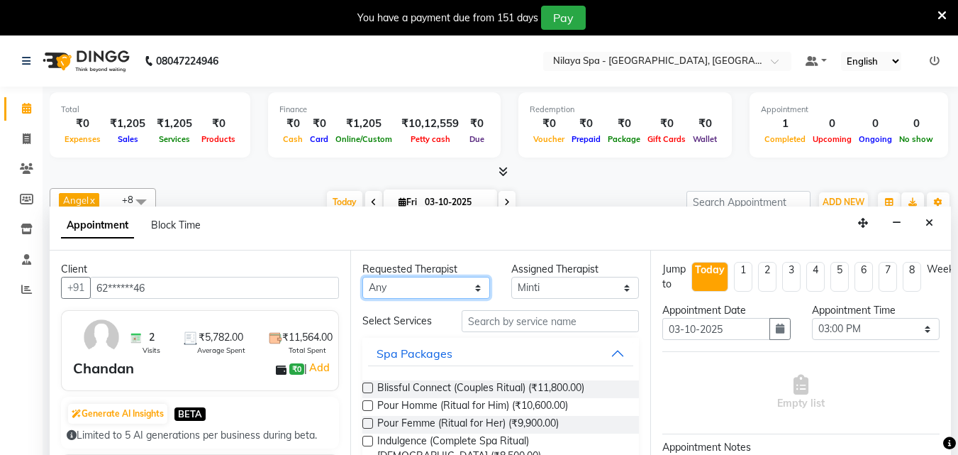
click at [471, 291] on select "Any [PERSON_NAME] Minti Nana [PERSON_NAME] [PERSON_NAME] [PERSON_NAME]" at bounding box center [426, 288] width 128 height 22
select select "90192"
click at [362, 277] on select "Any [PERSON_NAME] Minti Nana [PERSON_NAME] [PERSON_NAME] [PERSON_NAME]" at bounding box center [426, 288] width 128 height 22
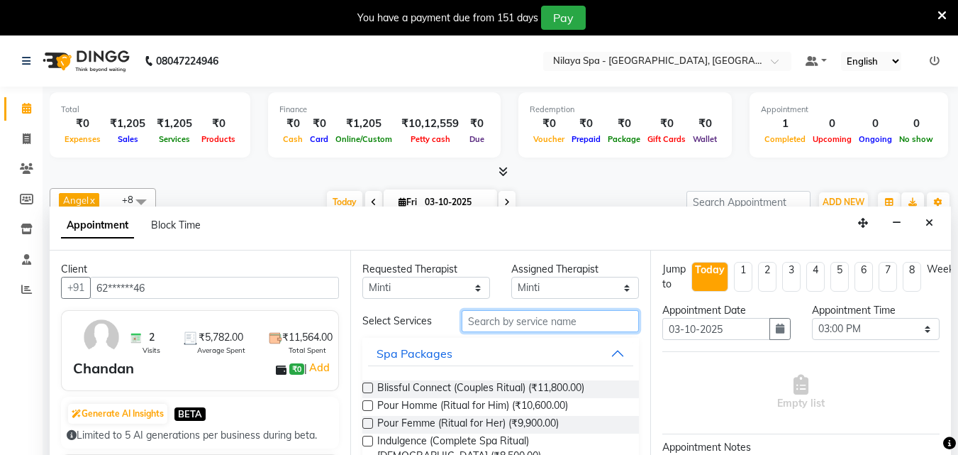
click at [494, 321] on input "text" at bounding box center [550, 321] width 177 height 22
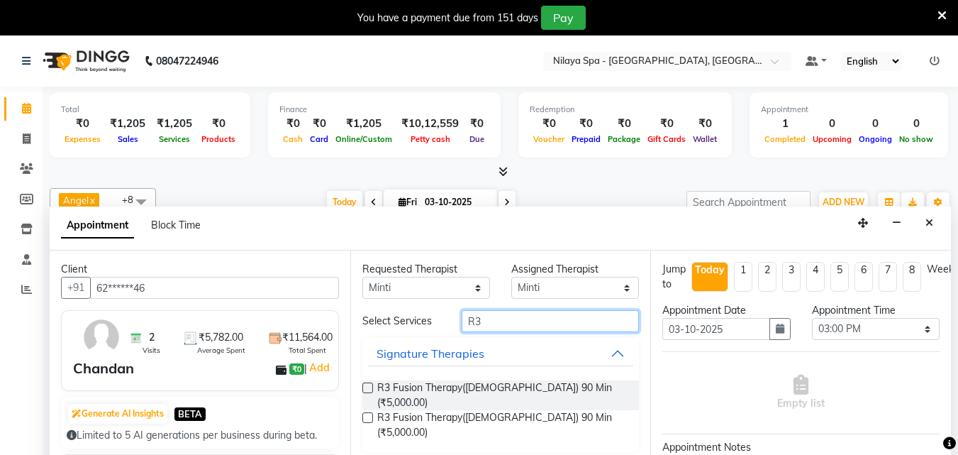
type input "R3"
click at [366, 384] on label at bounding box center [367, 387] width 11 height 11
click at [366, 384] on input "checkbox" at bounding box center [366, 388] width 9 height 9
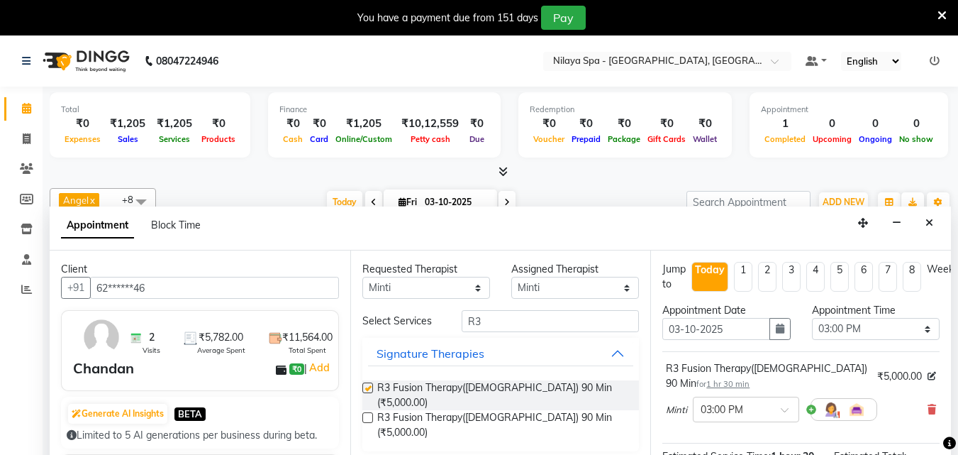
checkbox input "false"
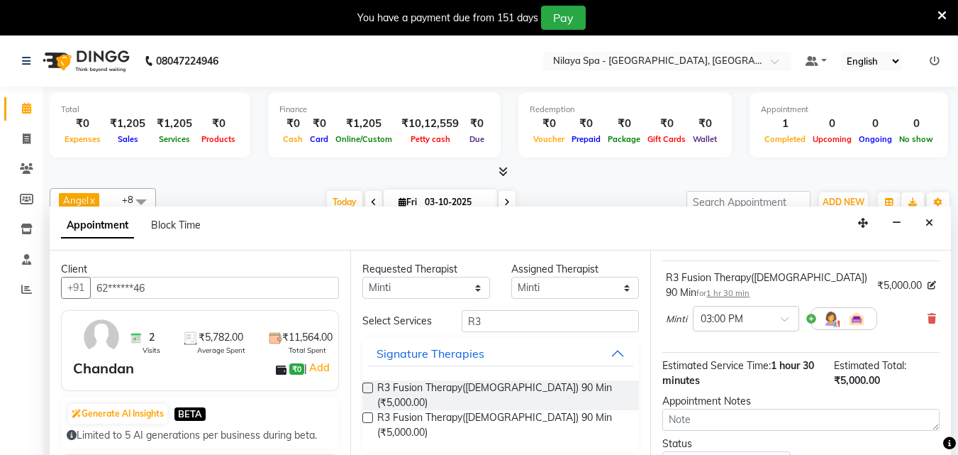
scroll to position [184, 0]
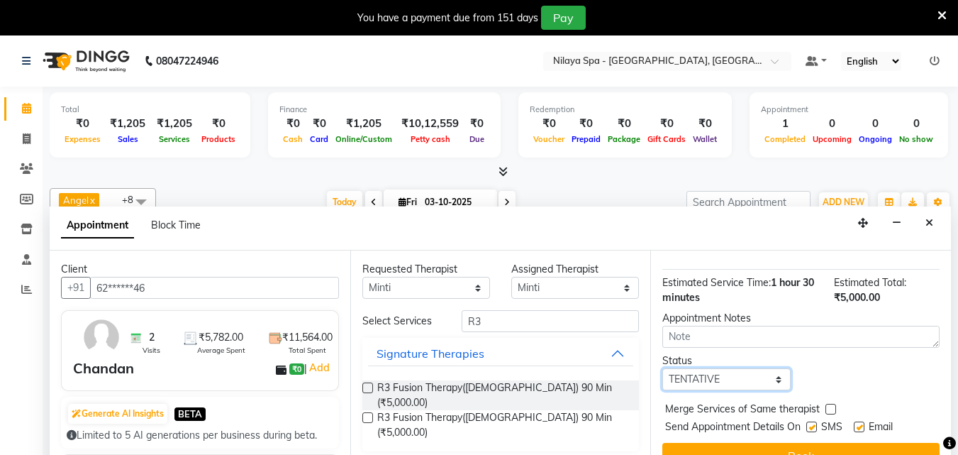
click at [759, 371] on select "Select TENTATIVE CONFIRM CHECK-IN UPCOMING" at bounding box center [726, 379] width 128 height 22
select select "confirm booking"
click at [662, 368] on select "Select TENTATIVE CONFIRM CHECK-IN UPCOMING" at bounding box center [726, 379] width 128 height 22
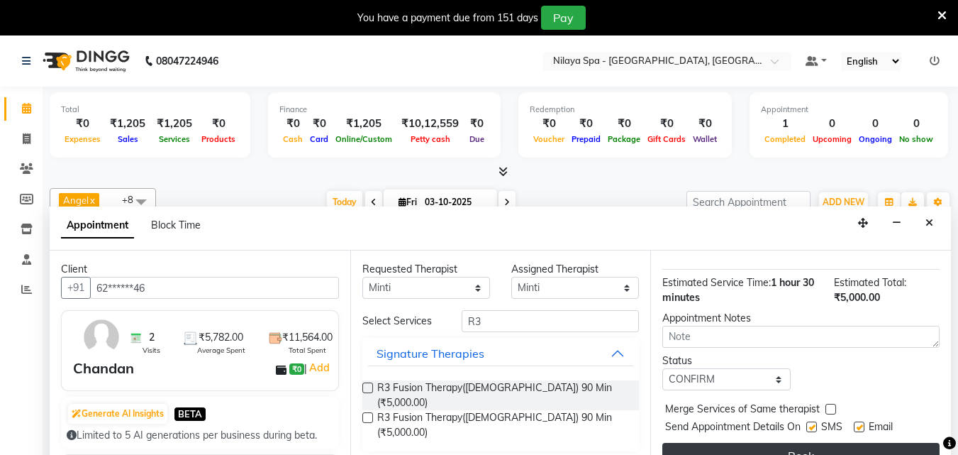
click at [793, 446] on button "Book" at bounding box center [800, 455] width 277 height 26
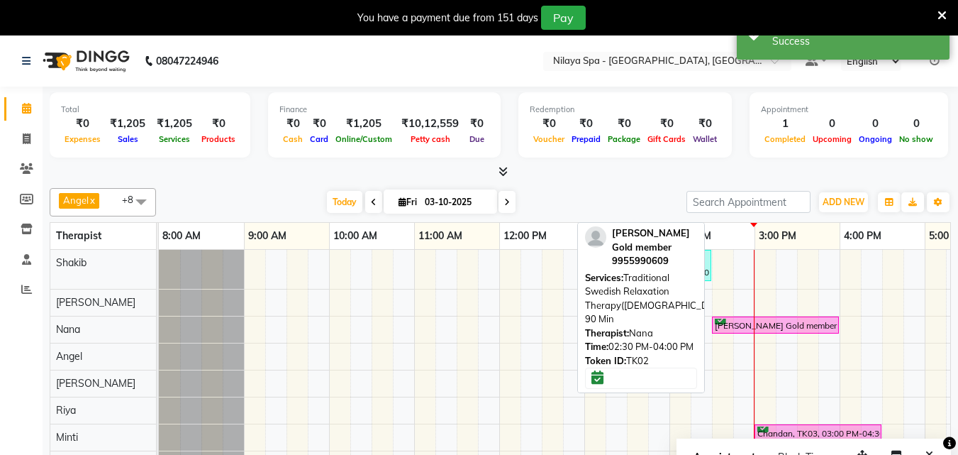
click at [733, 318] on div "[PERSON_NAME] Gold member , TK02, 02:30 PM-04:00 PM, Traditional Swedish Relaxa…" at bounding box center [775, 324] width 124 height 13
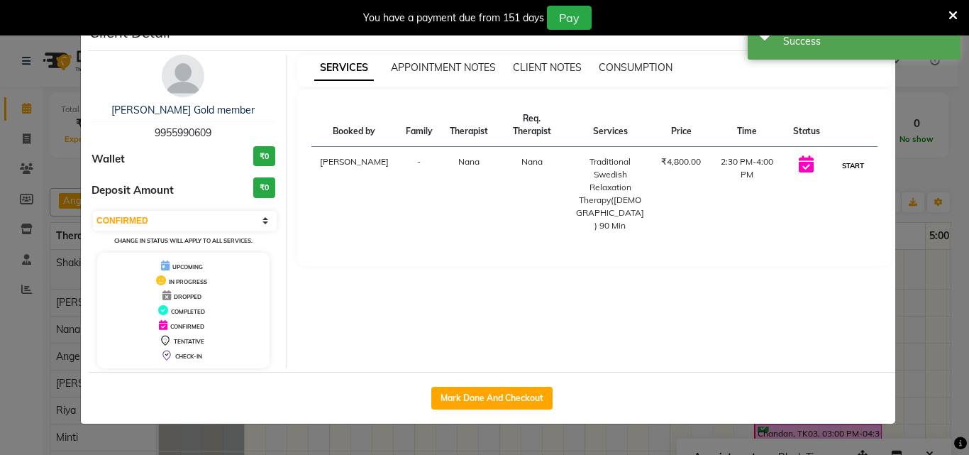
click at [841, 157] on button "START" at bounding box center [852, 166] width 29 height 18
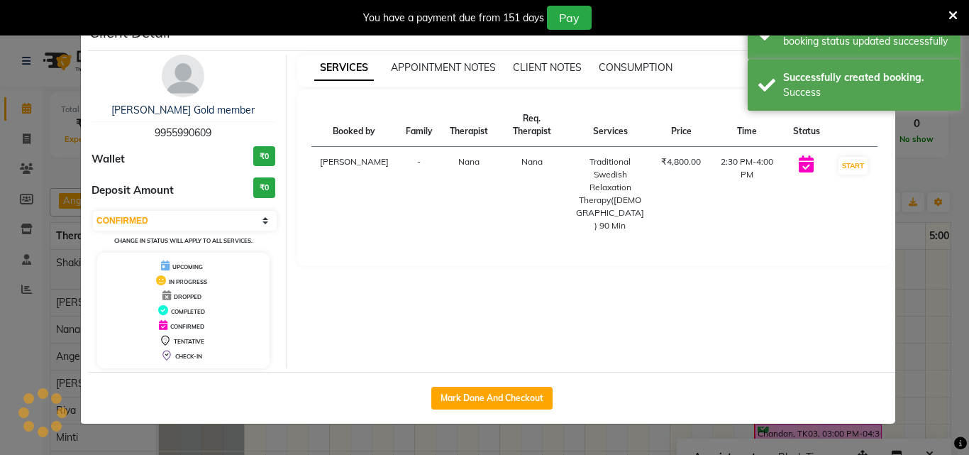
select select "1"
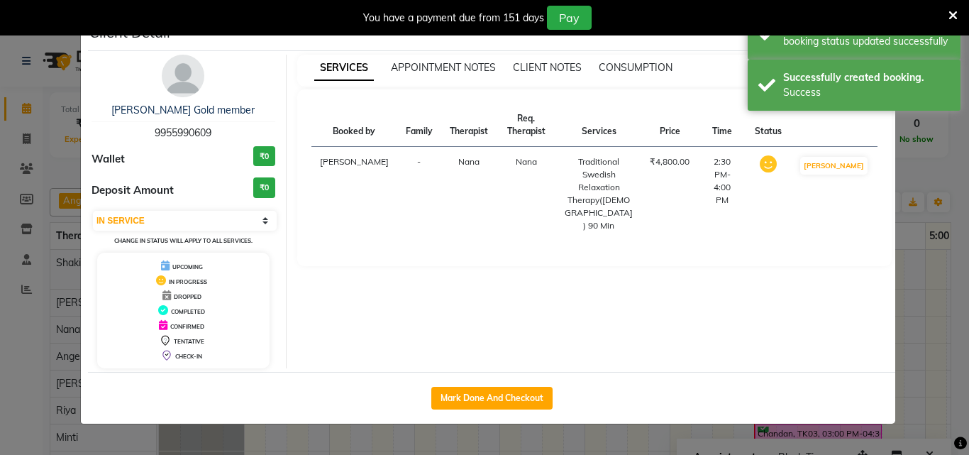
click at [911, 285] on ngb-modal-window "Client Detail [PERSON_NAME] Gold member 9955990609 Wallet ₹0 Deposit Amount ₹0 …" at bounding box center [484, 227] width 969 height 455
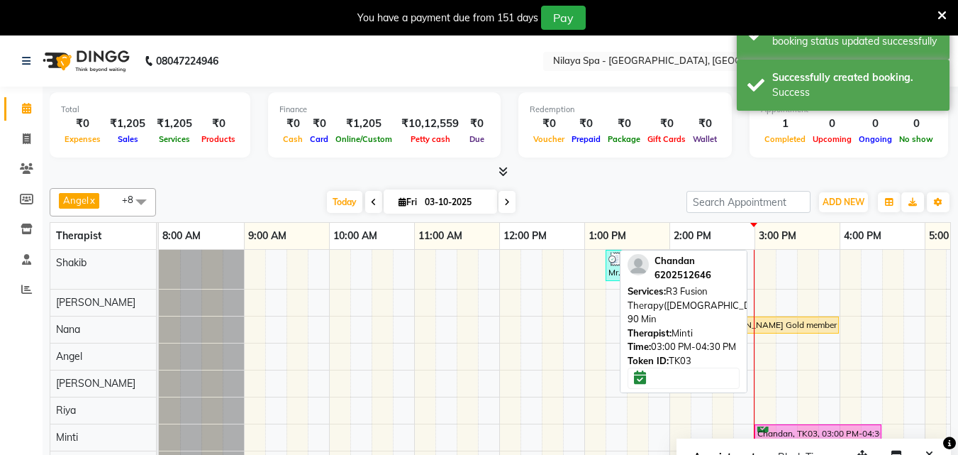
click at [783, 430] on div "Chandan, TK03, 03:00 PM-04:30 PM, R3 Fusion Therapy([DEMOGRAPHIC_DATA]) 90 Min" at bounding box center [818, 432] width 124 height 13
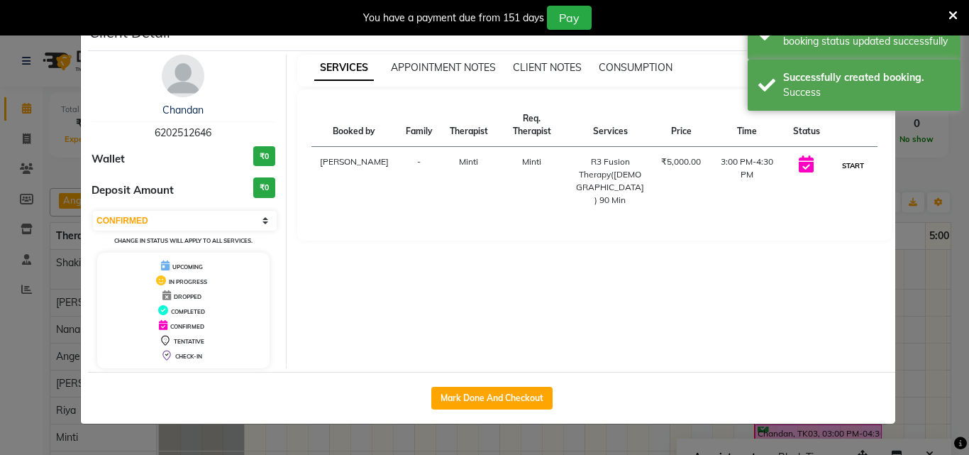
click at [852, 157] on button "START" at bounding box center [852, 166] width 29 height 18
select select "1"
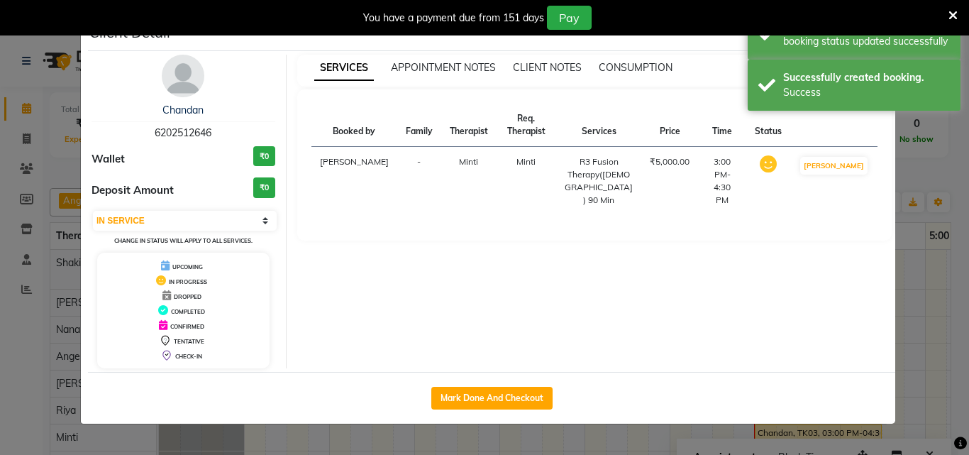
click at [921, 314] on ngb-modal-window "Client Detail Chandan 6202512646 Wallet ₹0 Deposit Amount ₹0 Select IN SERVICE …" at bounding box center [484, 227] width 969 height 455
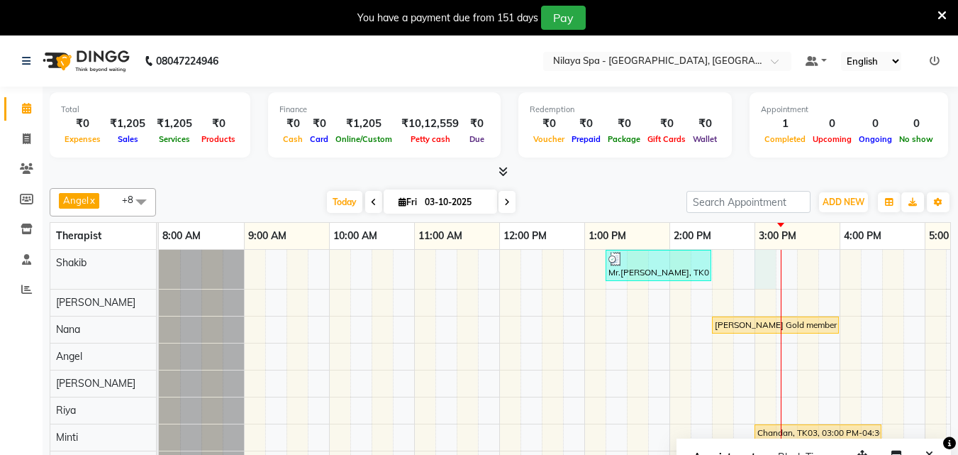
click at [771, 267] on div "Mr.[PERSON_NAME], TK01, 01:15 PM-02:30 PM, Hair Care - Therapies - Hair Cut (Wi…" at bounding box center [797, 364] width 1276 height 228
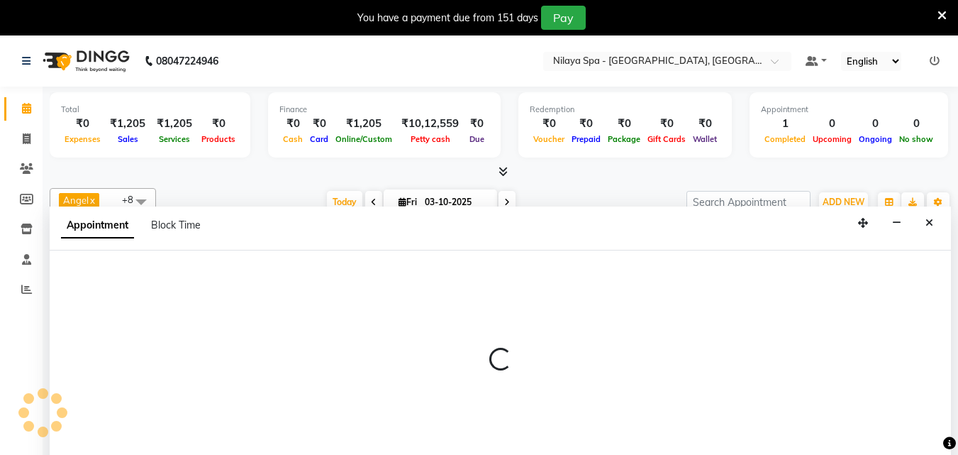
scroll to position [35, 0]
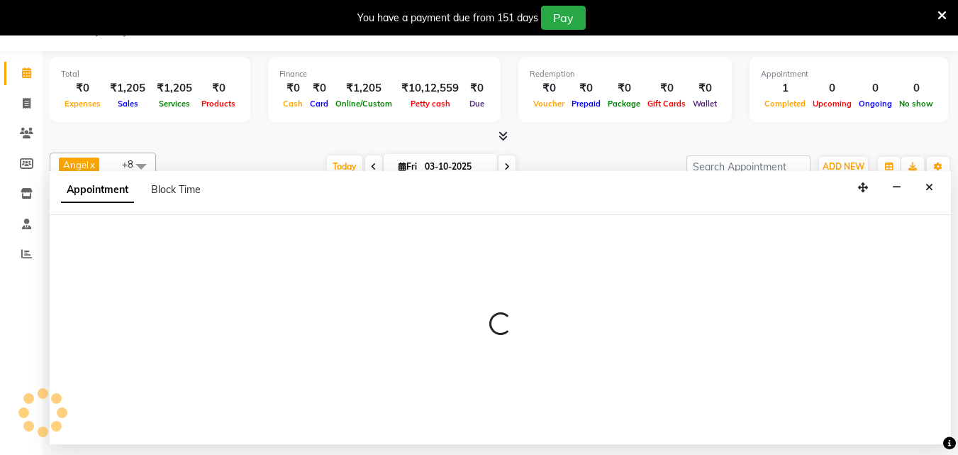
select select "78958"
select select "tentative"
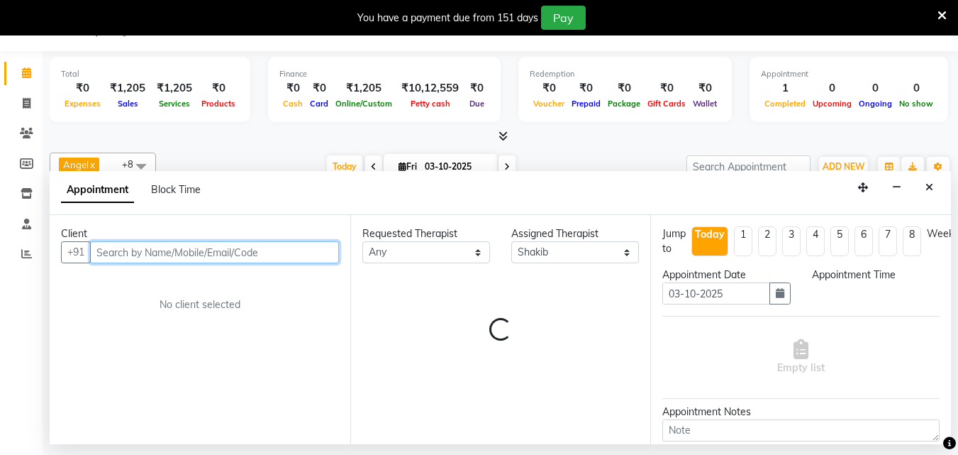
select select "900"
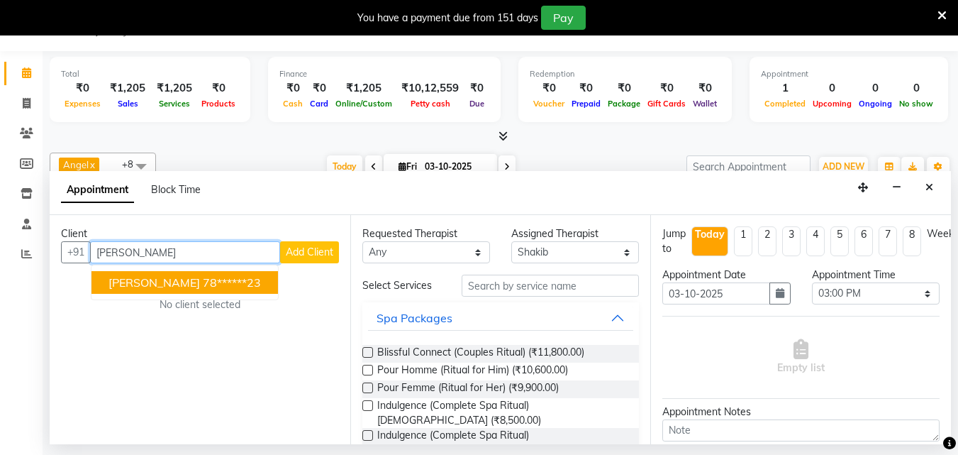
click at [147, 288] on span "[PERSON_NAME]" at bounding box center [153, 282] width 91 height 14
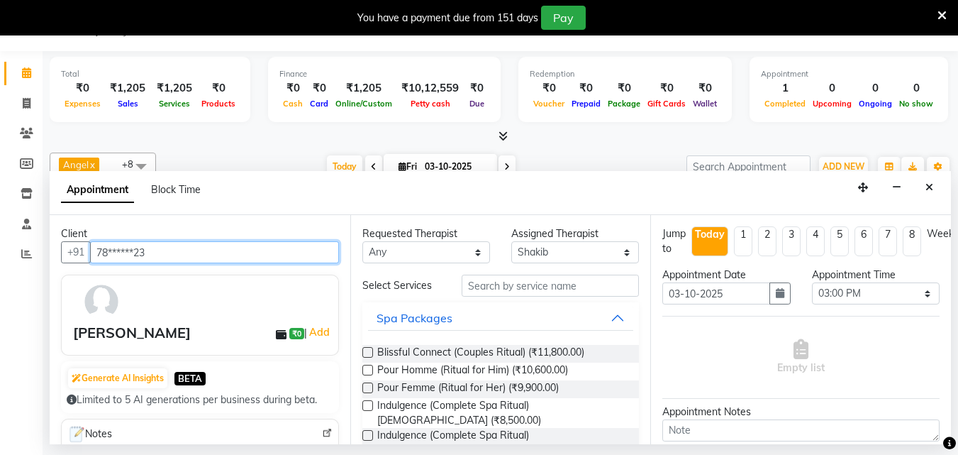
type input "78******23"
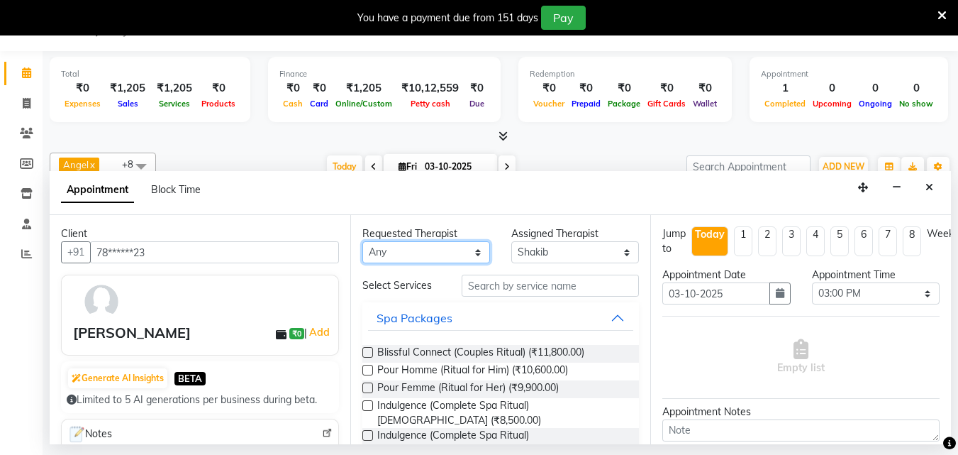
click at [470, 254] on select "Any [PERSON_NAME] Minti Nana [PERSON_NAME] [PERSON_NAME] [PERSON_NAME]" at bounding box center [426, 252] width 128 height 22
select select "78958"
click at [362, 241] on select "Any [PERSON_NAME] Minti Nana [PERSON_NAME] [PERSON_NAME] [PERSON_NAME]" at bounding box center [426, 252] width 128 height 22
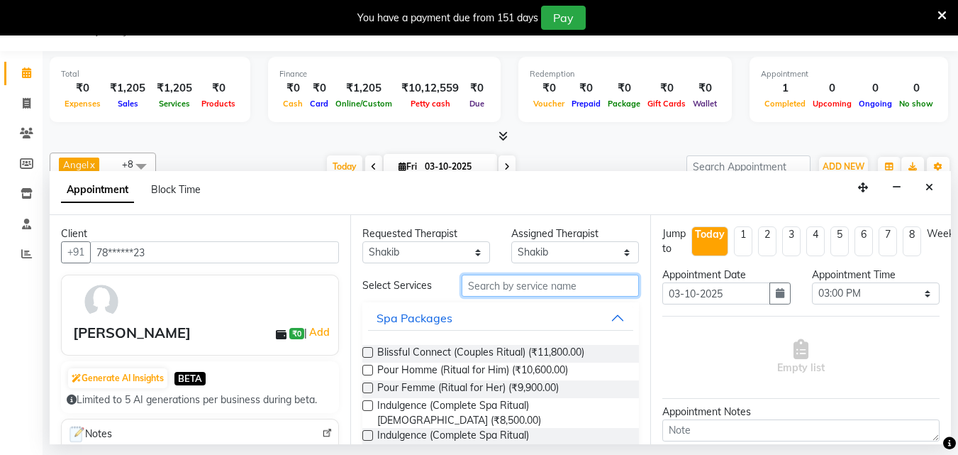
click at [516, 282] on input "text" at bounding box center [550, 285] width 177 height 22
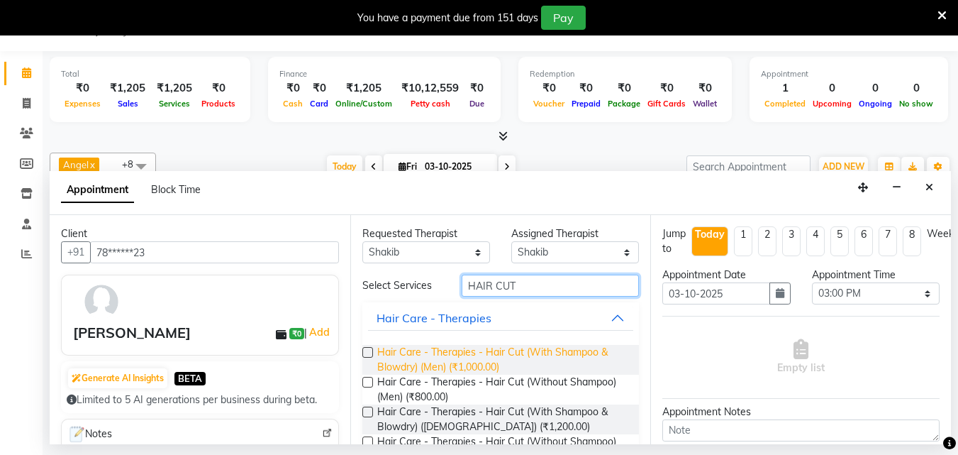
scroll to position [71, 0]
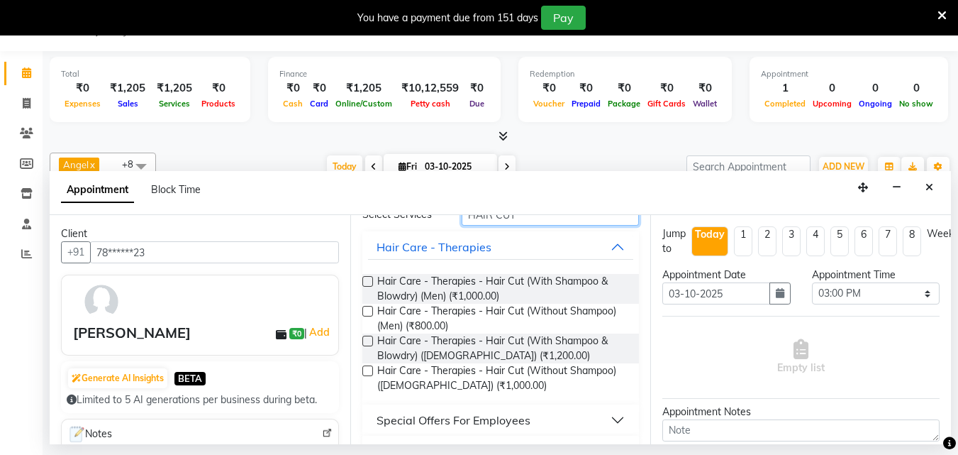
type input "HAIR CUT"
click at [369, 341] on label at bounding box center [367, 340] width 11 height 11
click at [369, 341] on input "checkbox" at bounding box center [366, 342] width 9 height 9
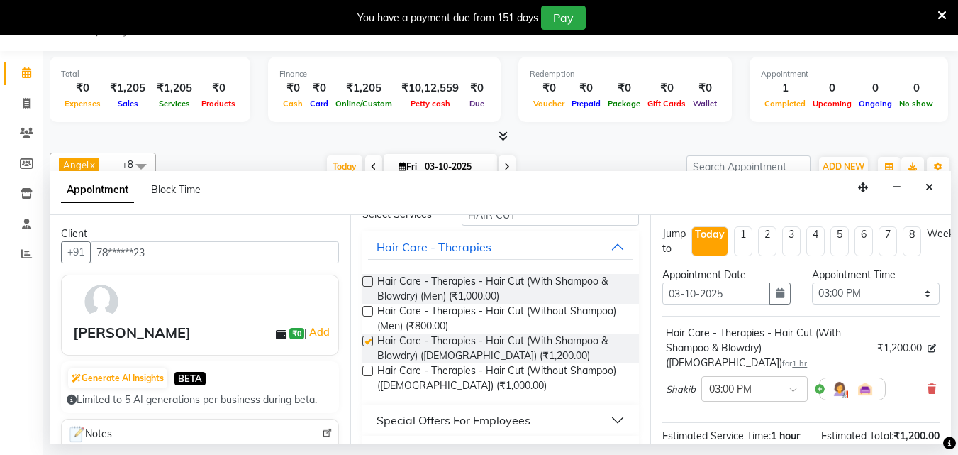
checkbox input "false"
click at [793, 386] on span at bounding box center [798, 393] width 18 height 15
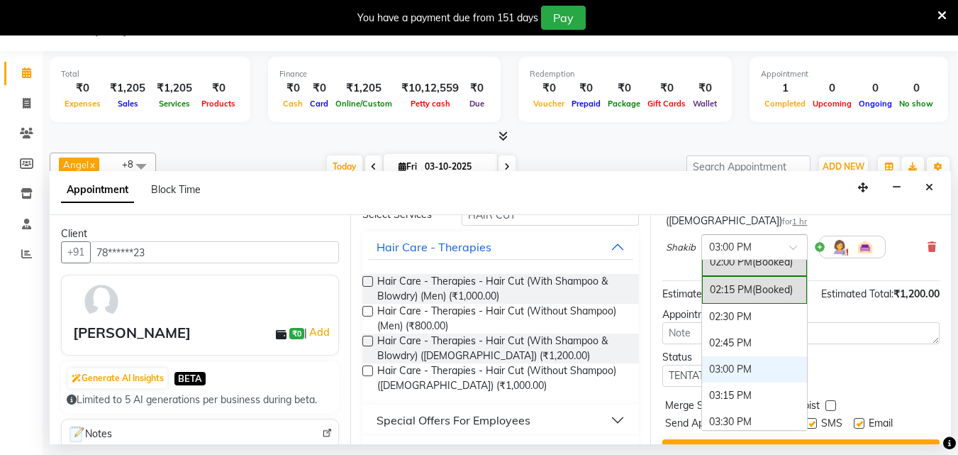
scroll to position [523, 0]
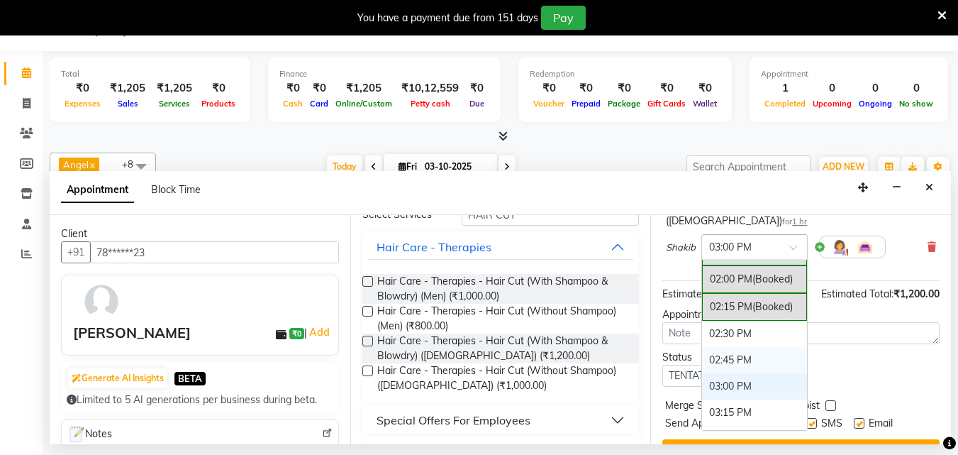
click at [752, 347] on div "02:45 PM" at bounding box center [754, 360] width 105 height 26
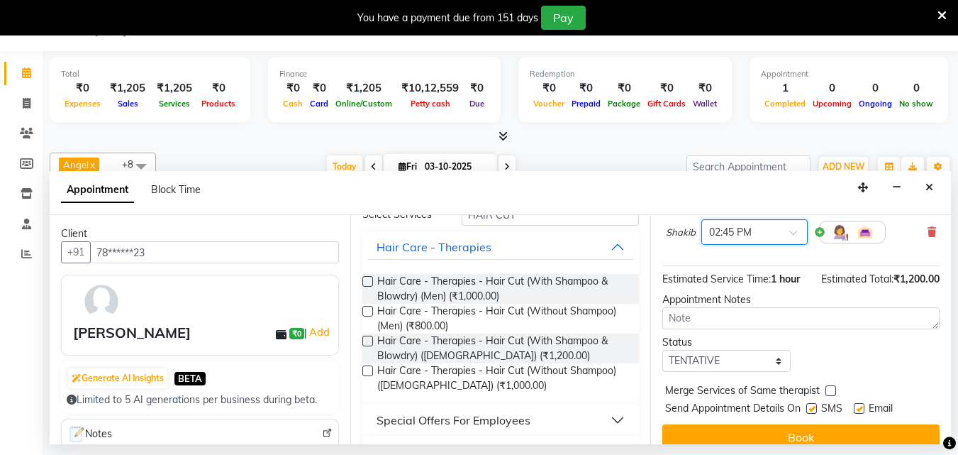
scroll to position [169, 0]
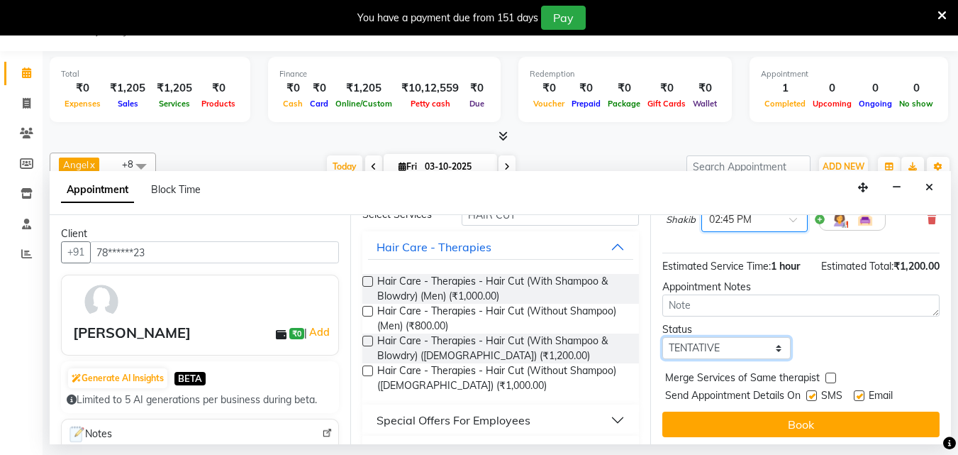
click at [752, 337] on select "Select TENTATIVE CONFIRM CHECK-IN UPCOMING" at bounding box center [726, 348] width 128 height 22
select select "confirm booking"
click at [662, 337] on select "Select TENTATIVE CONFIRM CHECK-IN UPCOMING" at bounding box center [726, 348] width 128 height 22
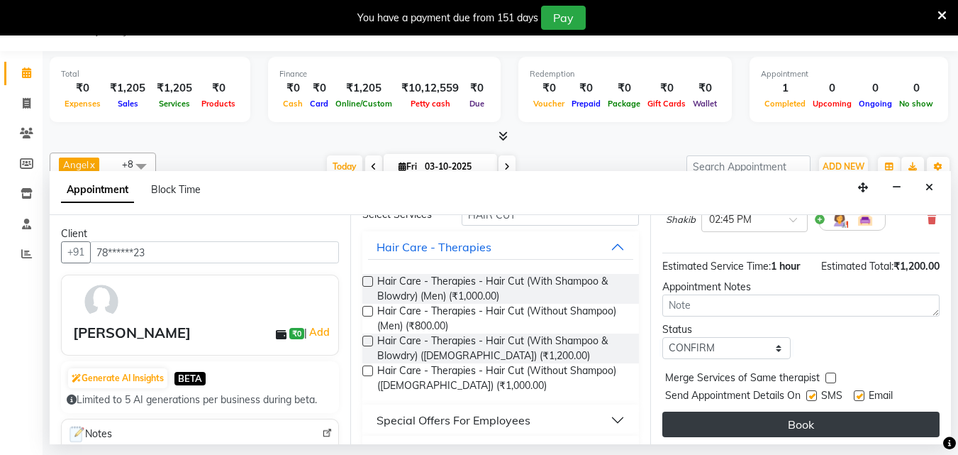
click at [765, 413] on button "Book" at bounding box center [800, 424] width 277 height 26
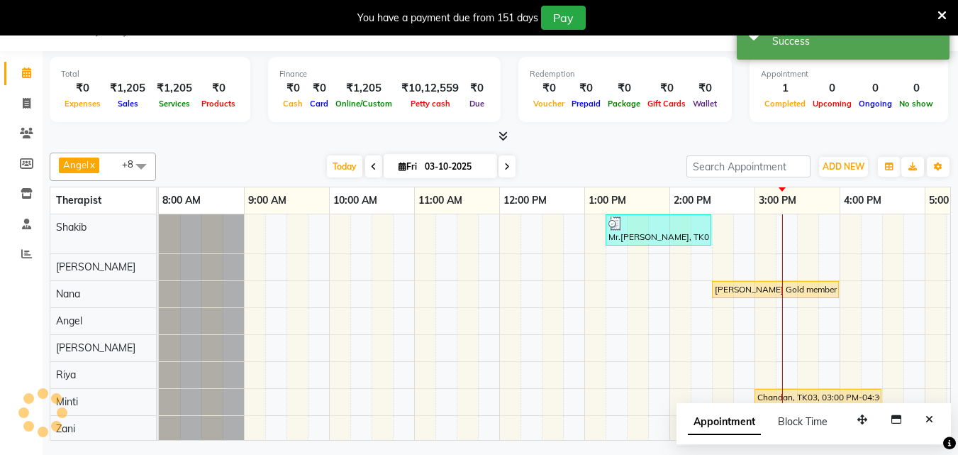
scroll to position [0, 0]
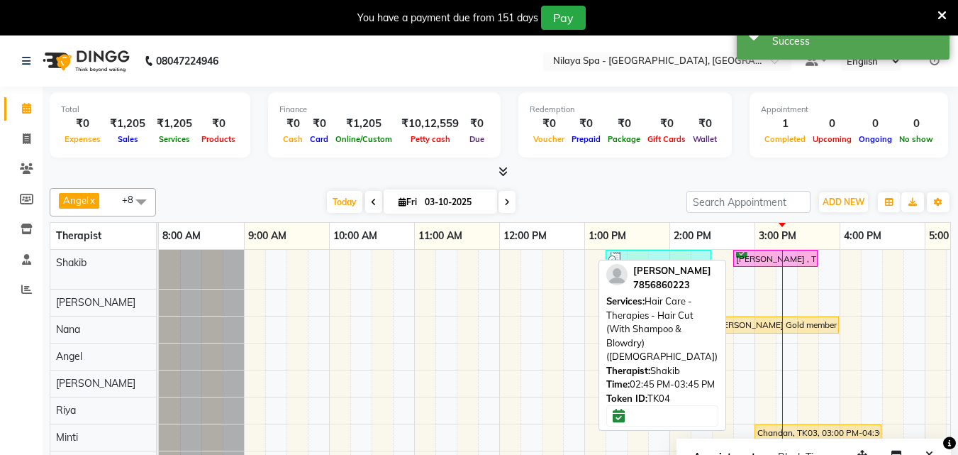
click at [771, 262] on div "[PERSON_NAME] , TK04, 02:45 PM-03:45 PM, Hair Care - Therapies - Hair Cut (With…" at bounding box center [776, 258] width 82 height 13
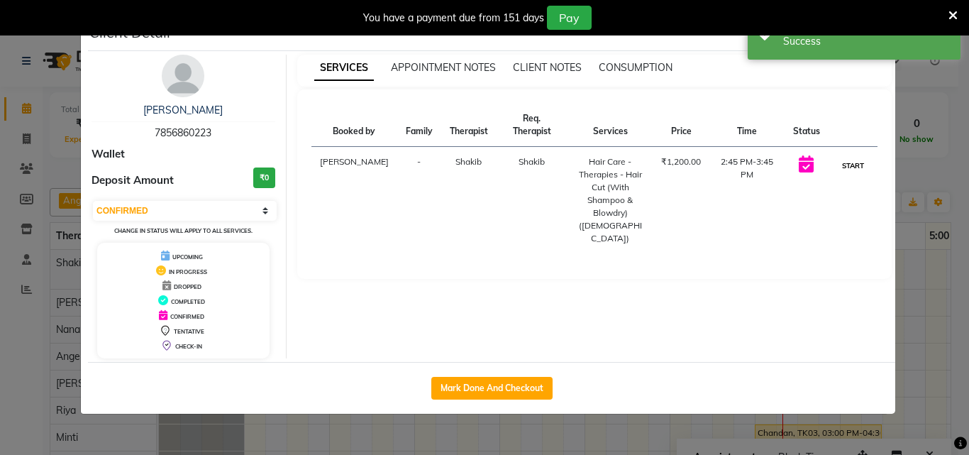
click at [857, 157] on button "START" at bounding box center [852, 166] width 29 height 18
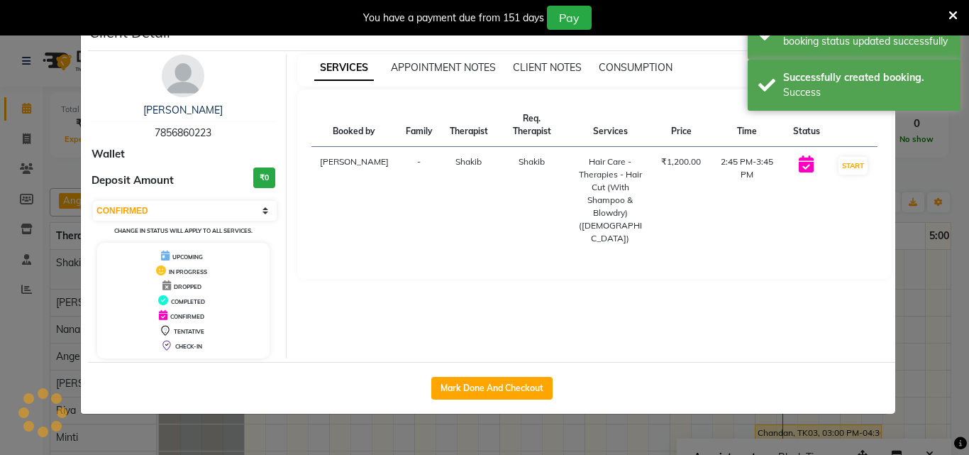
select select "1"
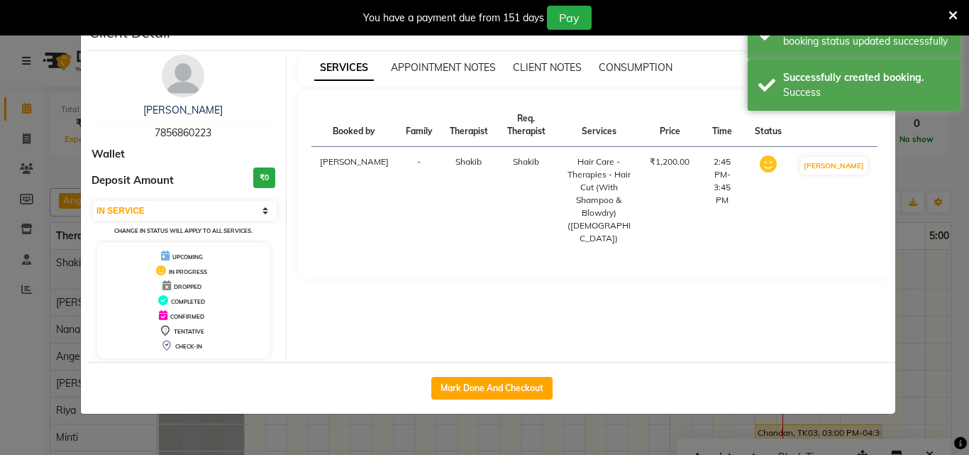
click at [910, 279] on ngb-modal-window "Client Detail [PERSON_NAME] 7856860223 Wallet Deposit Amount ₹0 Select IN SERVI…" at bounding box center [484, 227] width 969 height 455
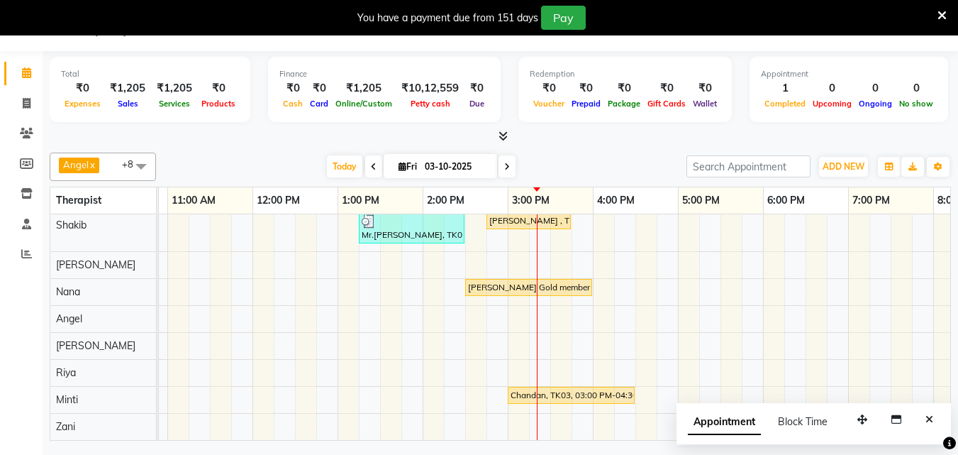
scroll to position [0, 339]
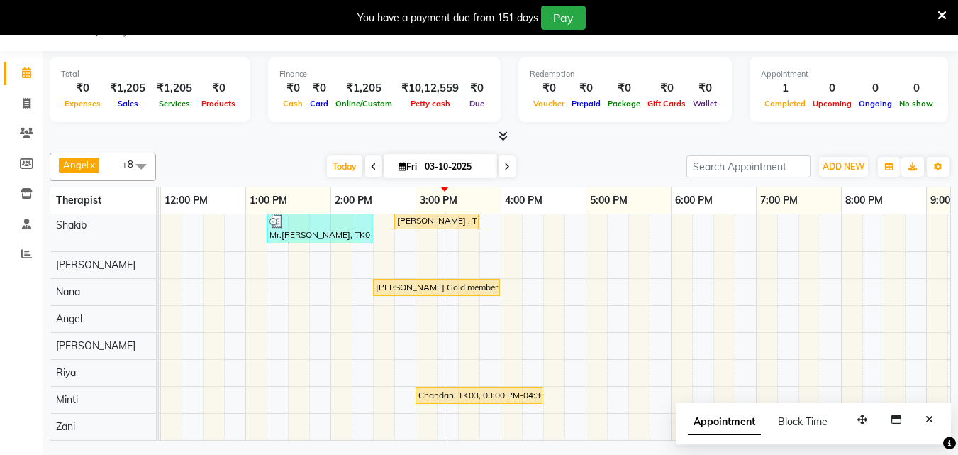
click at [767, 233] on div "Mr.[PERSON_NAME], TK01, 01:15 PM-02:30 PM, Hair Care - Therapies - Hair Cut (Wi…" at bounding box center [458, 326] width 1276 height 228
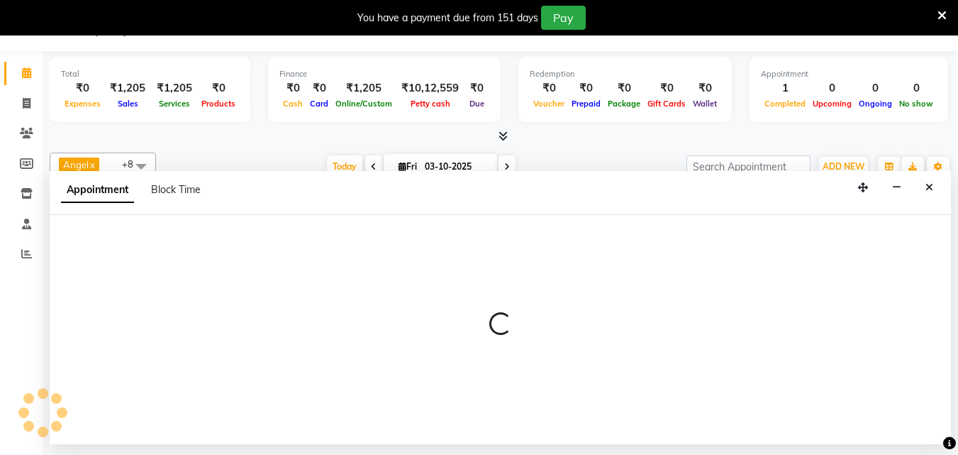
select select "78958"
select select "tentative"
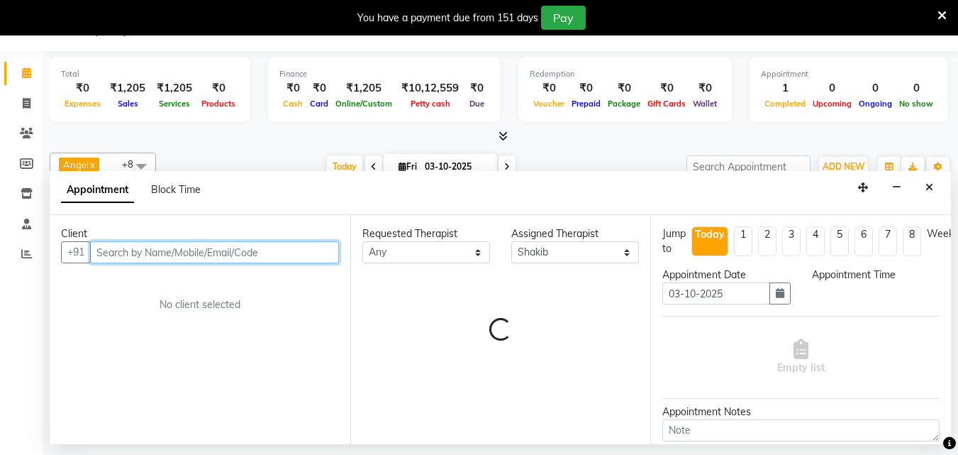
select select "1140"
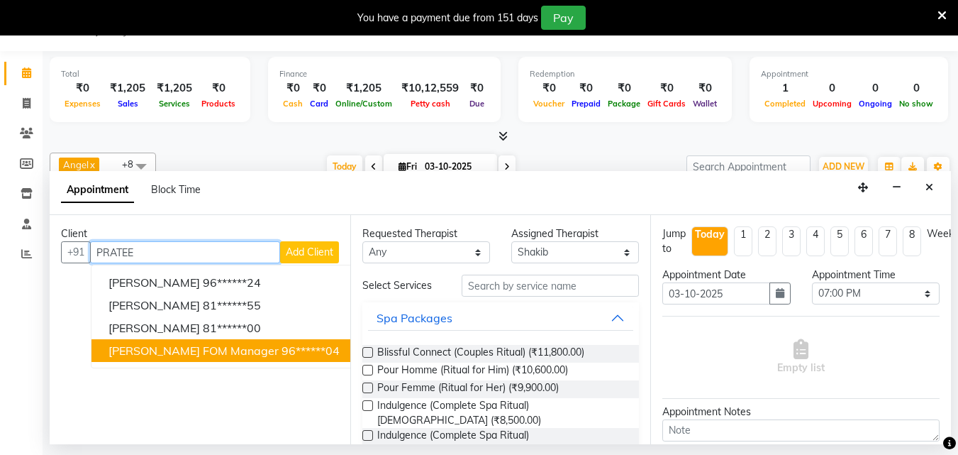
click at [189, 350] on span "[PERSON_NAME] FOM manager" at bounding box center [193, 350] width 170 height 14
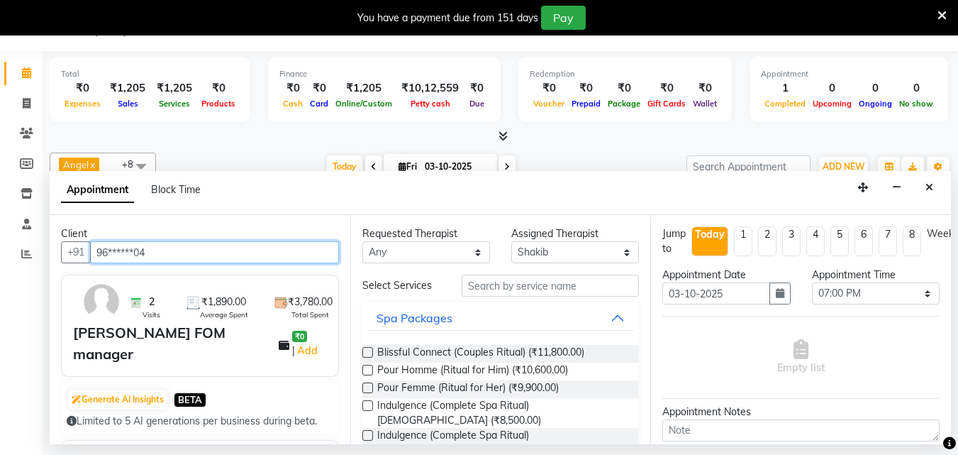
type input "96******04"
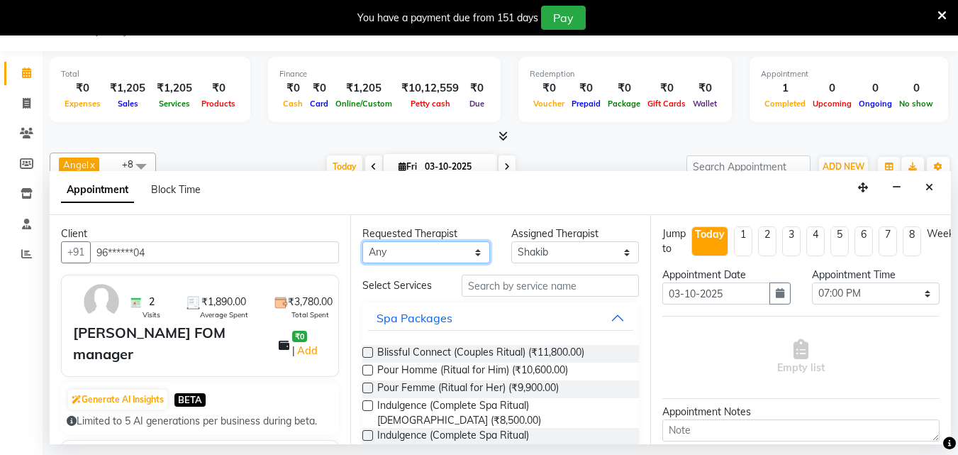
click at [469, 255] on select "Any [PERSON_NAME] Minti Nana [PERSON_NAME] [PERSON_NAME] [PERSON_NAME]" at bounding box center [426, 252] width 128 height 22
select select "78958"
click at [362, 241] on select "Any [PERSON_NAME] Minti Nana [PERSON_NAME] [PERSON_NAME] [PERSON_NAME]" at bounding box center [426, 252] width 128 height 22
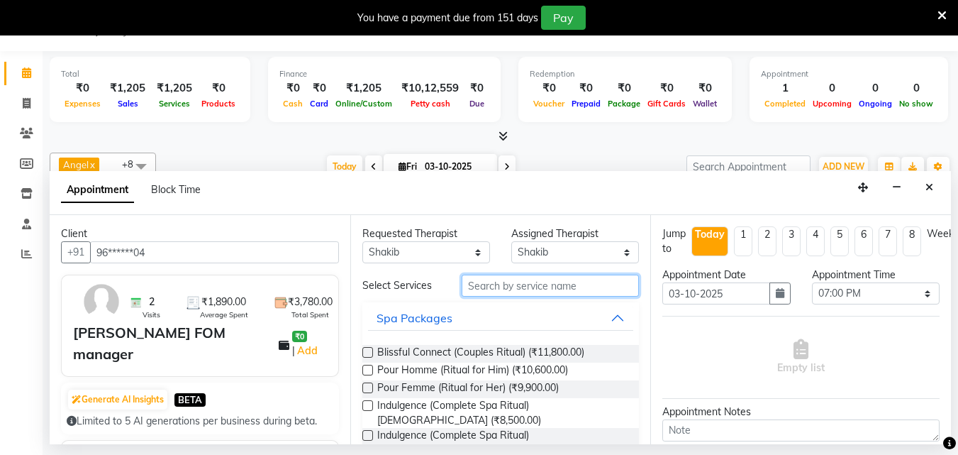
click at [496, 284] on input "text" at bounding box center [550, 285] width 177 height 22
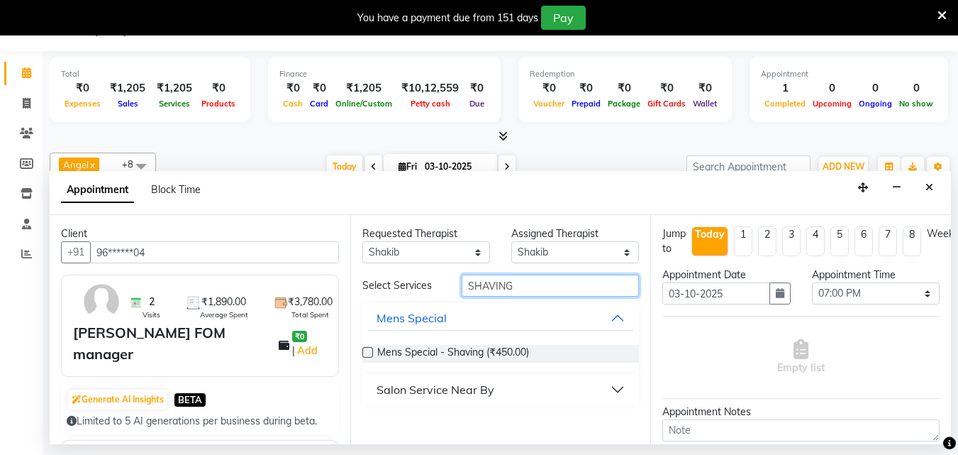
type input "SHAVING"
click at [367, 349] on label at bounding box center [367, 352] width 11 height 11
click at [367, 349] on input "checkbox" at bounding box center [366, 353] width 9 height 9
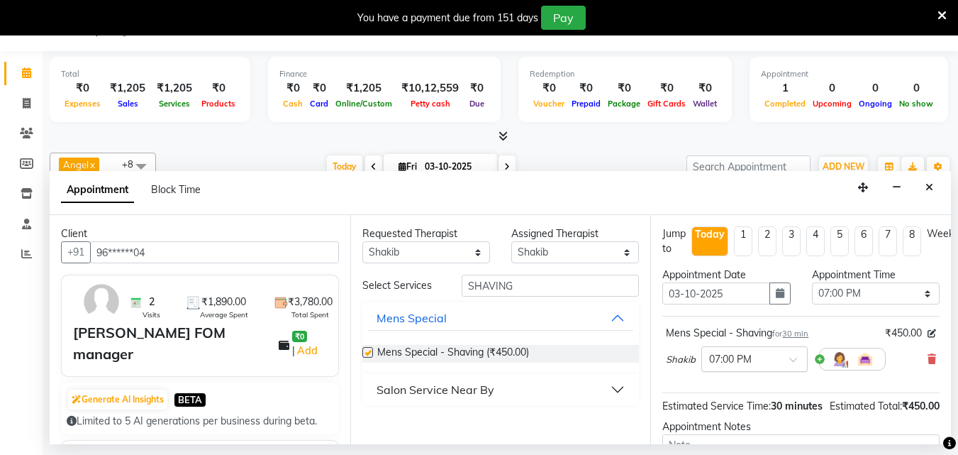
checkbox input "false"
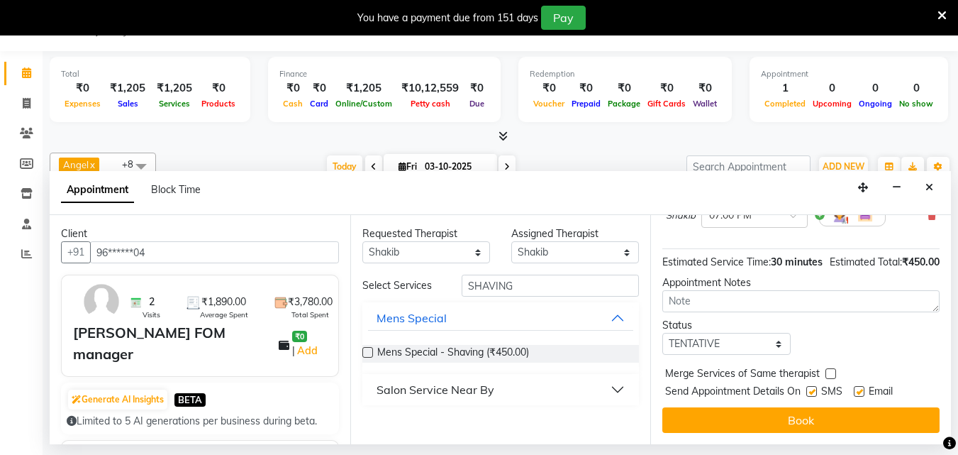
scroll to position [169, 0]
click at [761, 333] on select "Select TENTATIVE CONFIRM CHECK-IN UPCOMING" at bounding box center [726, 344] width 128 height 22
select select "upcoming"
click at [662, 333] on select "Select TENTATIVE CONFIRM CHECK-IN UPCOMING" at bounding box center [726, 344] width 128 height 22
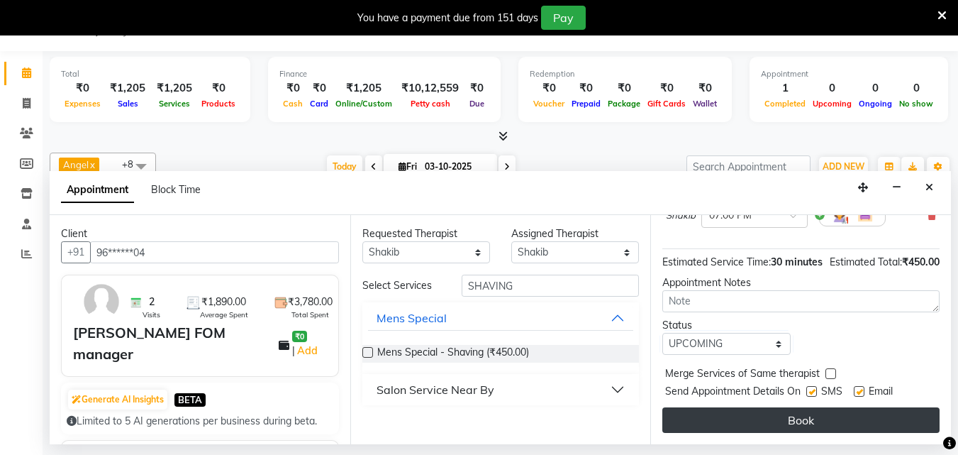
click at [753, 410] on button "Book" at bounding box center [800, 420] width 277 height 26
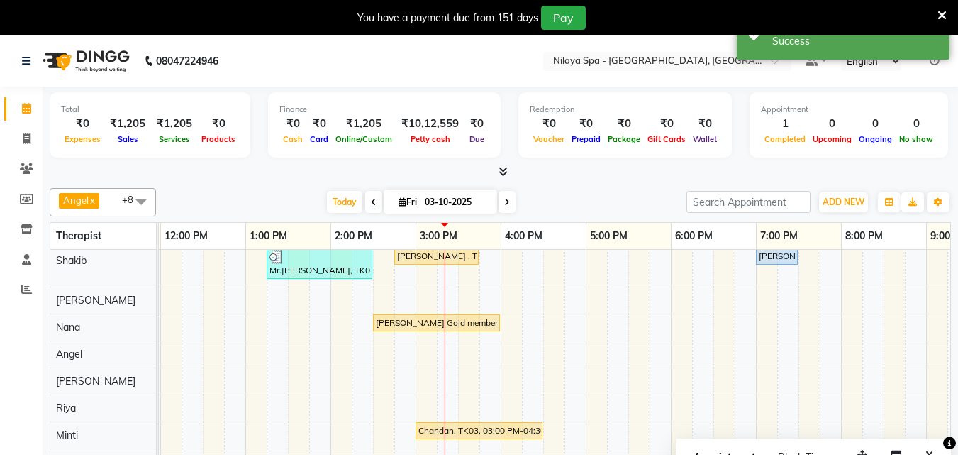
scroll to position [0, 0]
